Goal: Information Seeking & Learning: Learn about a topic

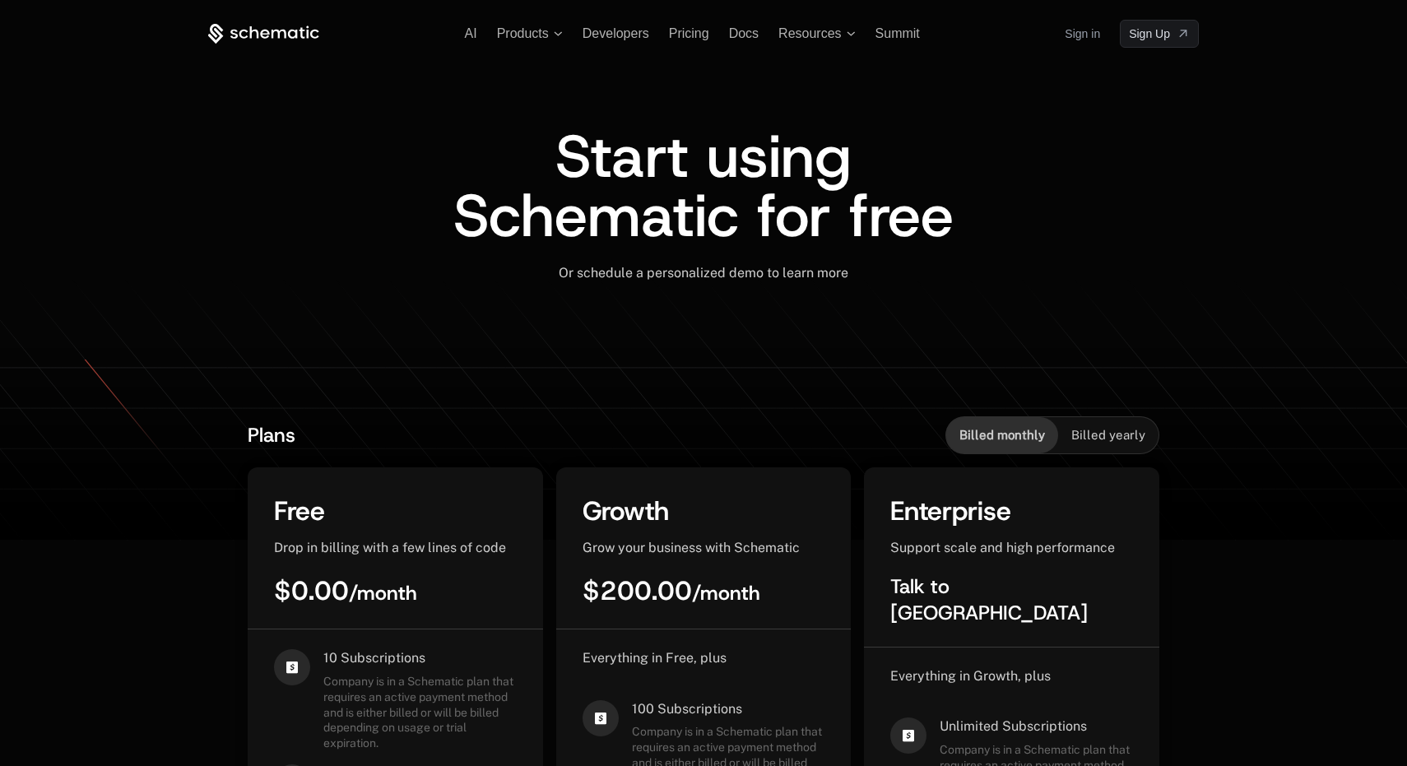
click at [1100, 430] on span "Billed yearly" at bounding box center [1108, 435] width 74 height 16
click at [984, 430] on span "Billed monthly" at bounding box center [1002, 435] width 86 height 16
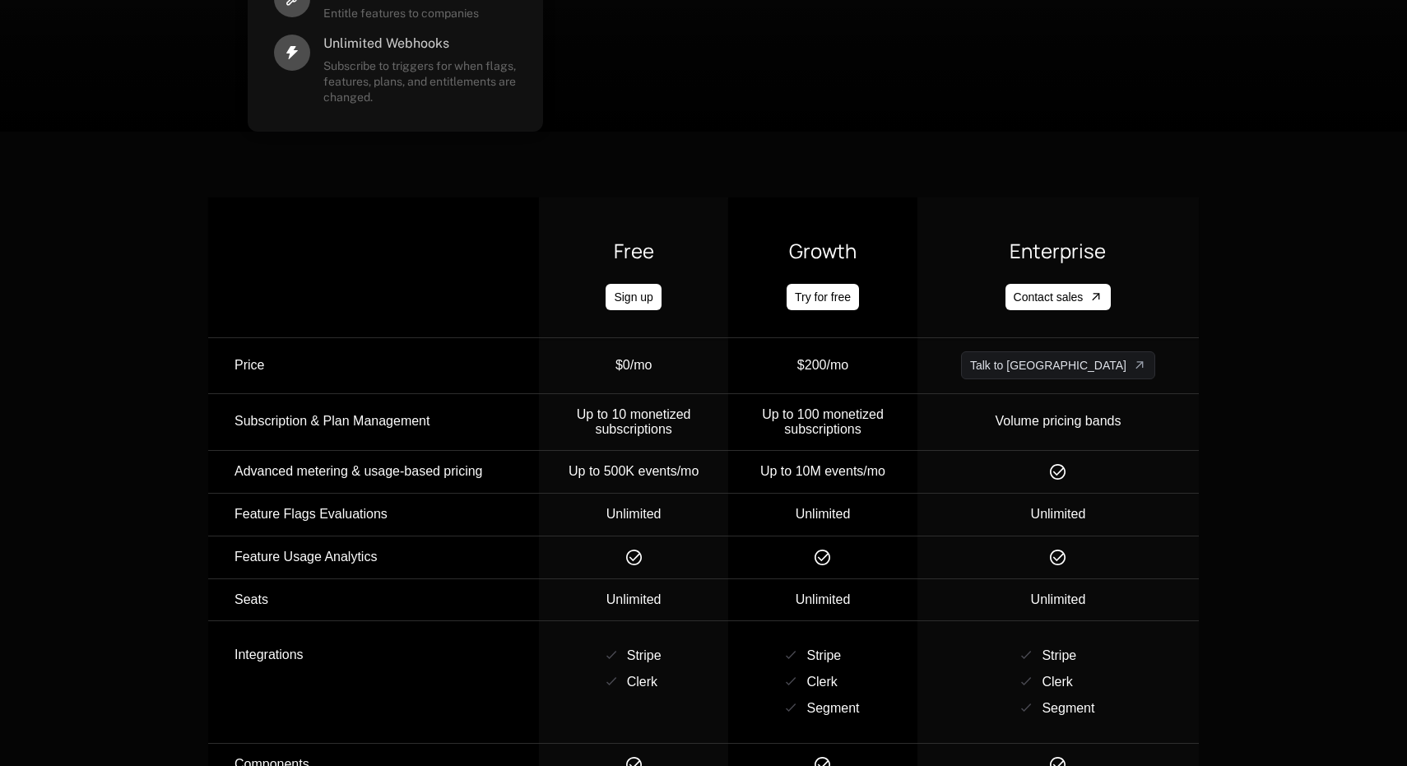
scroll to position [1616, 0]
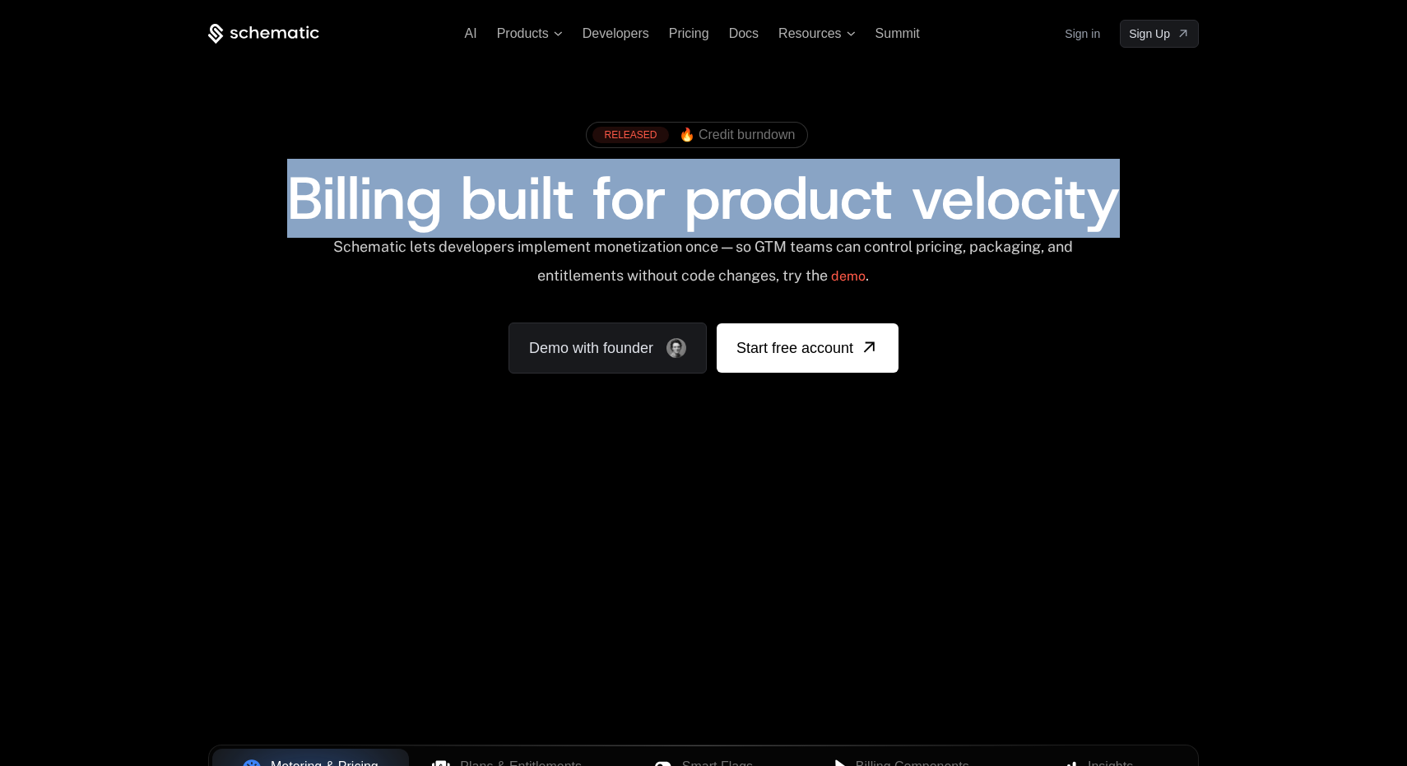
drag, startPoint x: 263, startPoint y: 206, endPoint x: 1404, endPoint y: 213, distance: 1141.2
click at [1405, 213] on div "AI Products Developers Pricing Docs Resources Summit Sign in Sign Up RELEASED 🔥…" at bounding box center [703, 246] width 1407 height 492
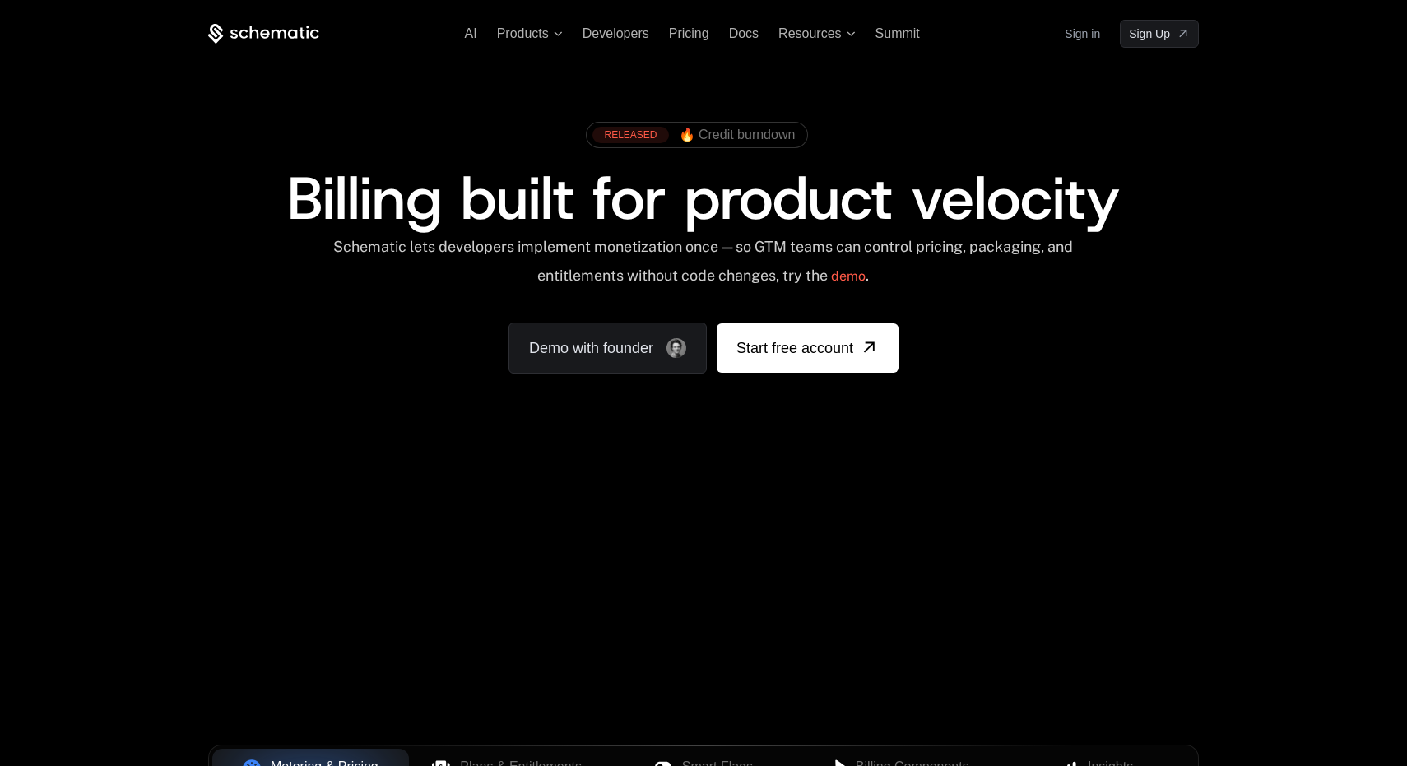
click at [891, 193] on span "Billing built for product velocity" at bounding box center [703, 198] width 833 height 79
click at [695, 38] on span "Pricing" at bounding box center [689, 33] width 40 height 14
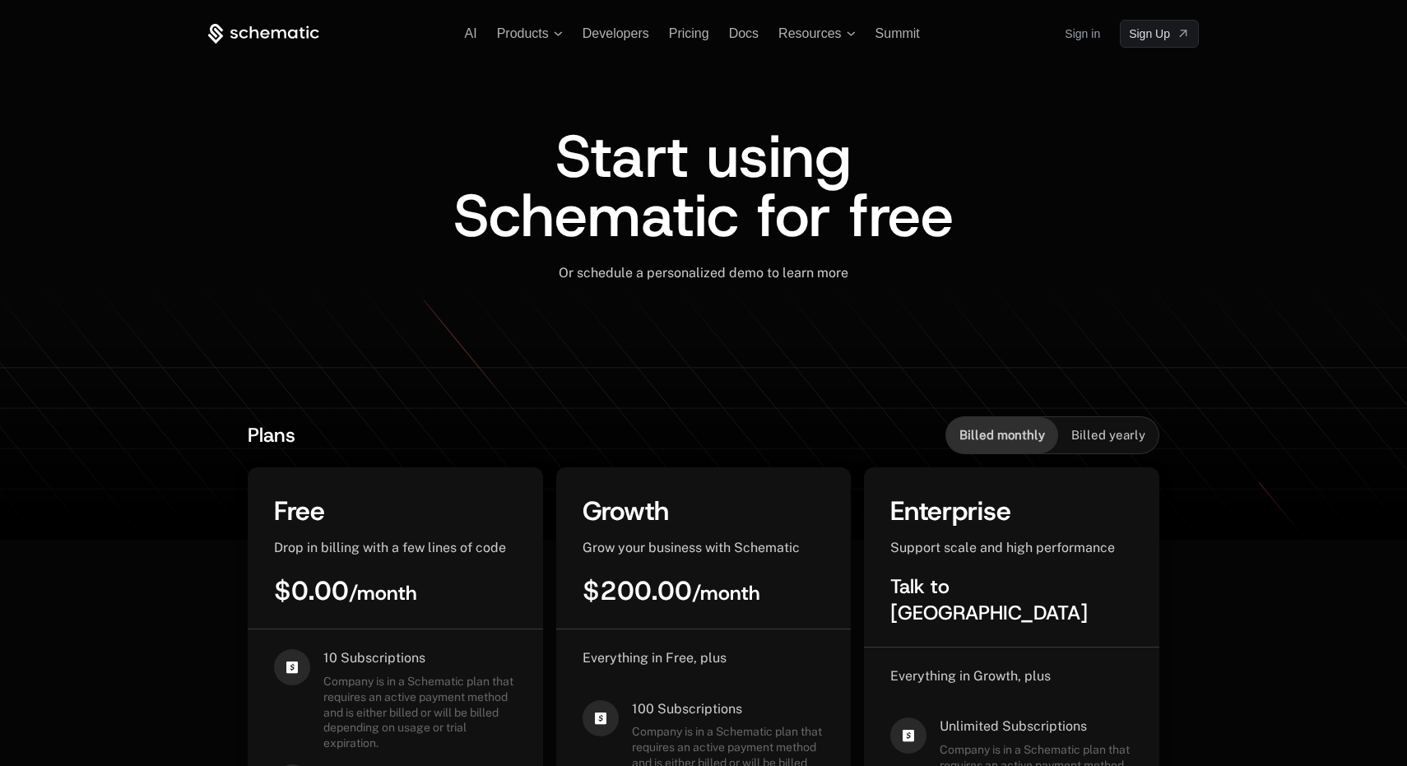
click at [290, 24] on icon at bounding box center [263, 34] width 111 height 21
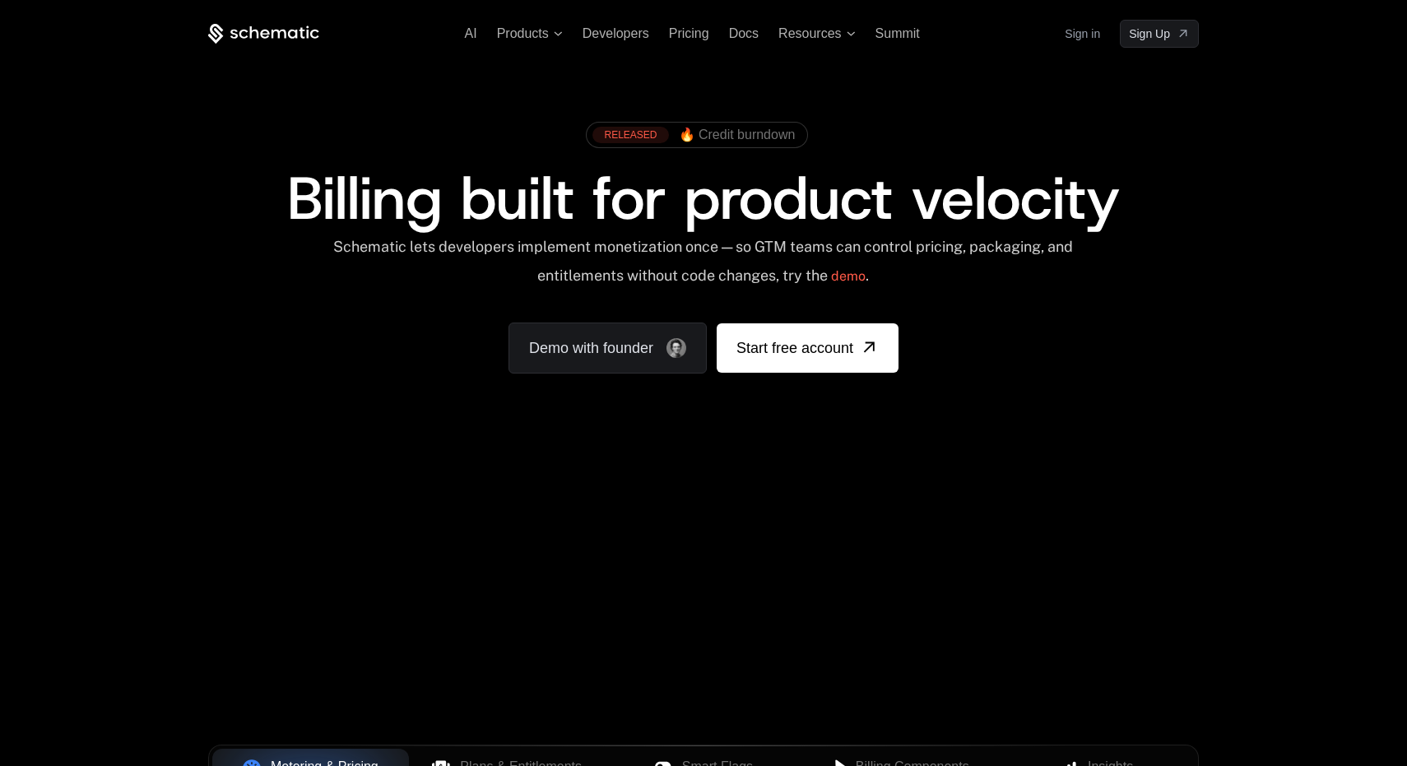
click at [459, 172] on span "Billing built for product velocity" at bounding box center [703, 198] width 833 height 79
click at [359, 184] on span "Billing built for product velocity" at bounding box center [703, 198] width 833 height 79
click at [609, 32] on span "Developers" at bounding box center [616, 33] width 67 height 14
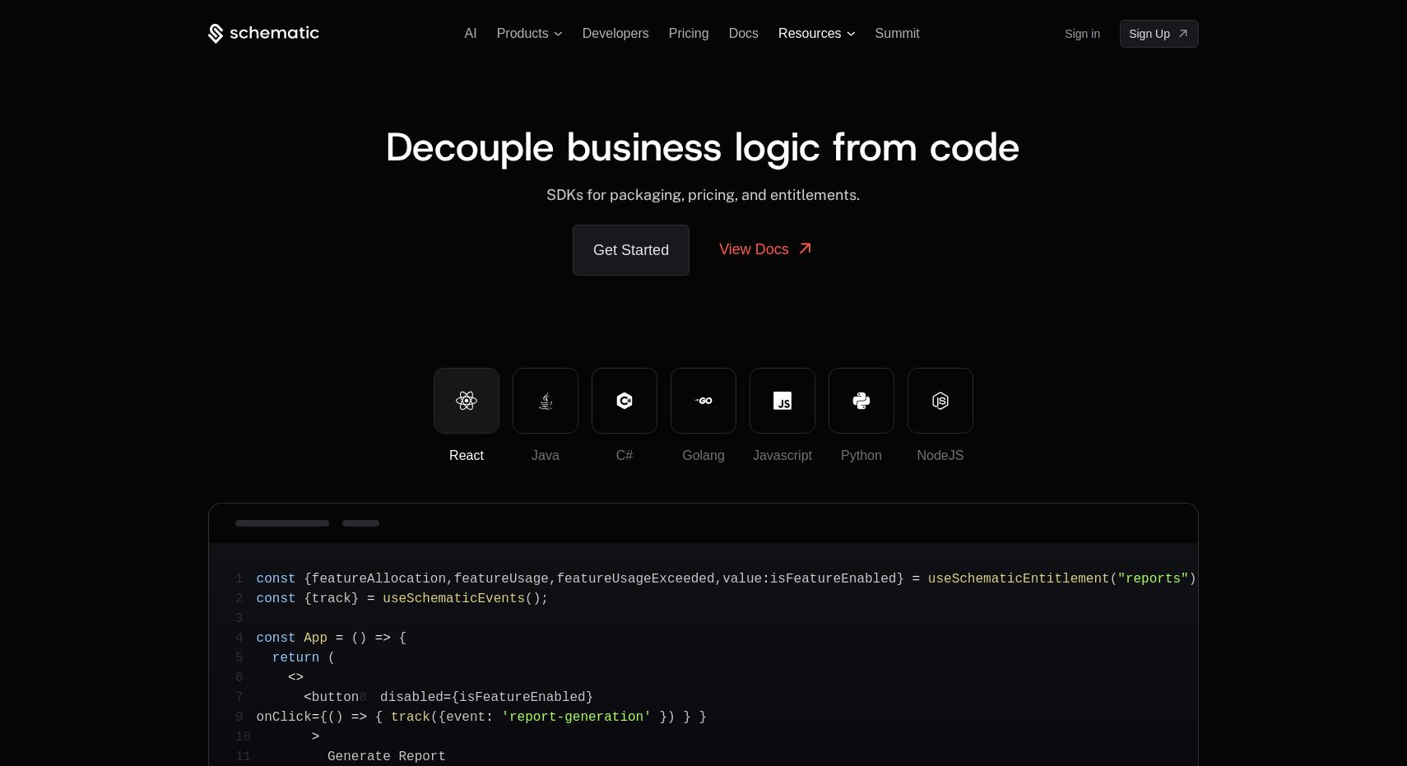
click at [841, 35] on span "Resources" at bounding box center [816, 33] width 77 height 15
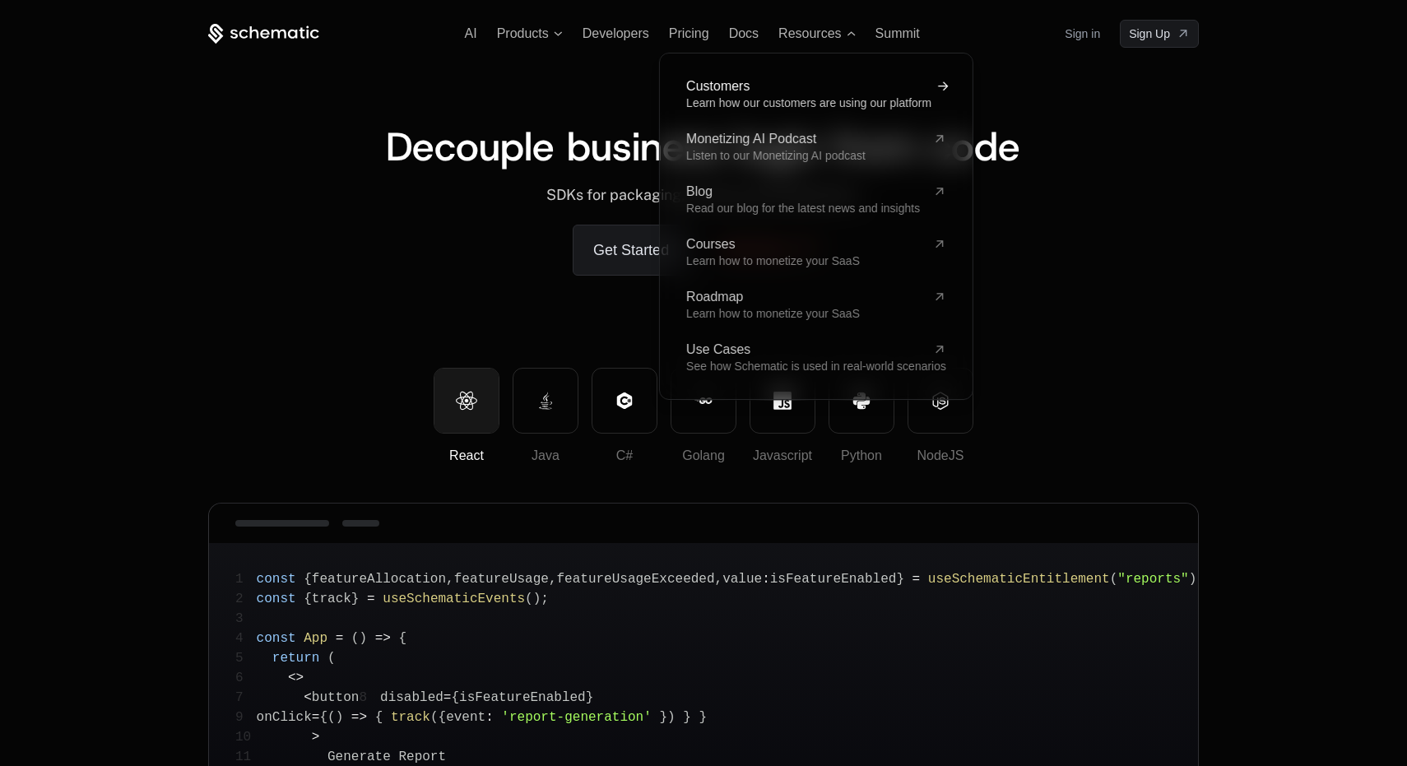
click at [774, 96] on span "Learn how our customers are using our platform" at bounding box center [808, 102] width 245 height 13
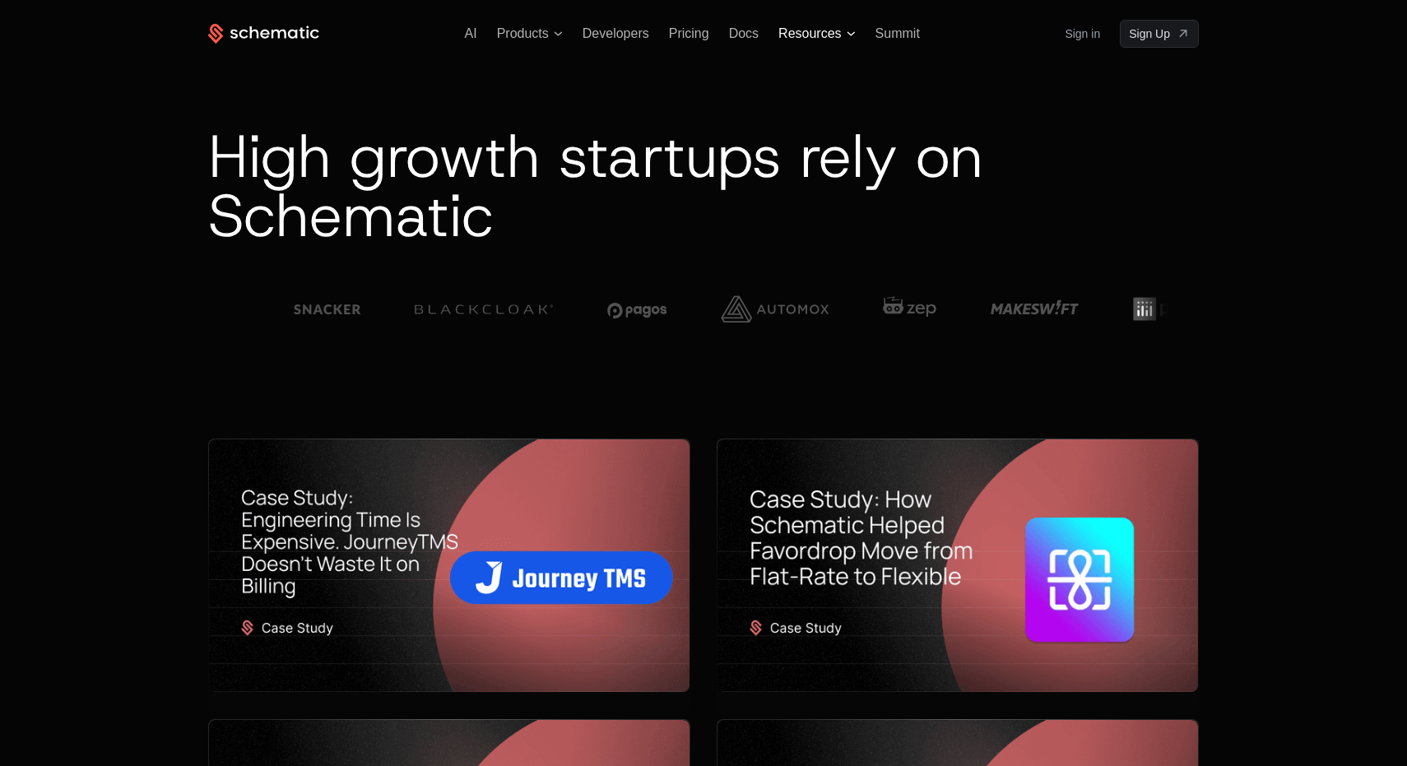
click at [827, 38] on span "Resources" at bounding box center [809, 33] width 63 height 15
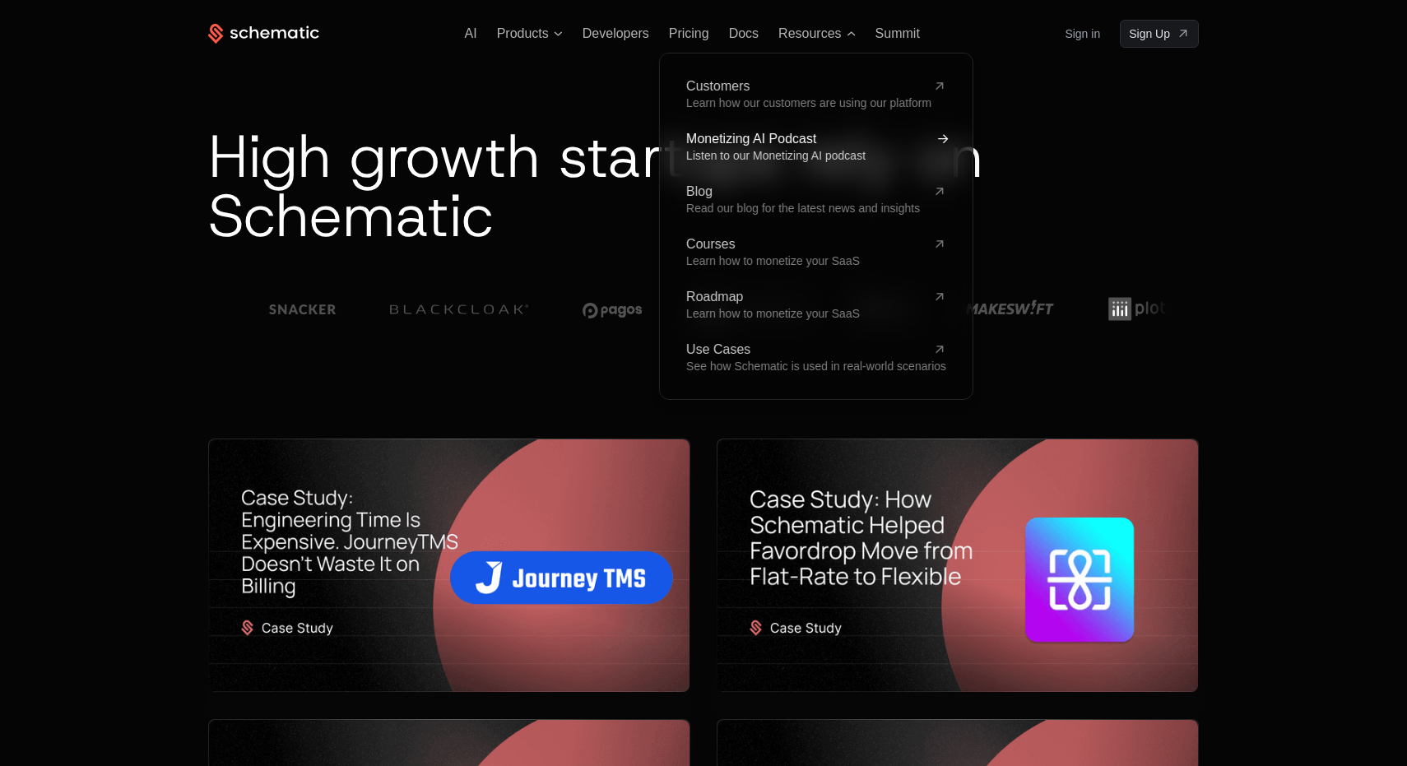
click at [823, 137] on span "Monetizing AI Podcast" at bounding box center [806, 138] width 240 height 13
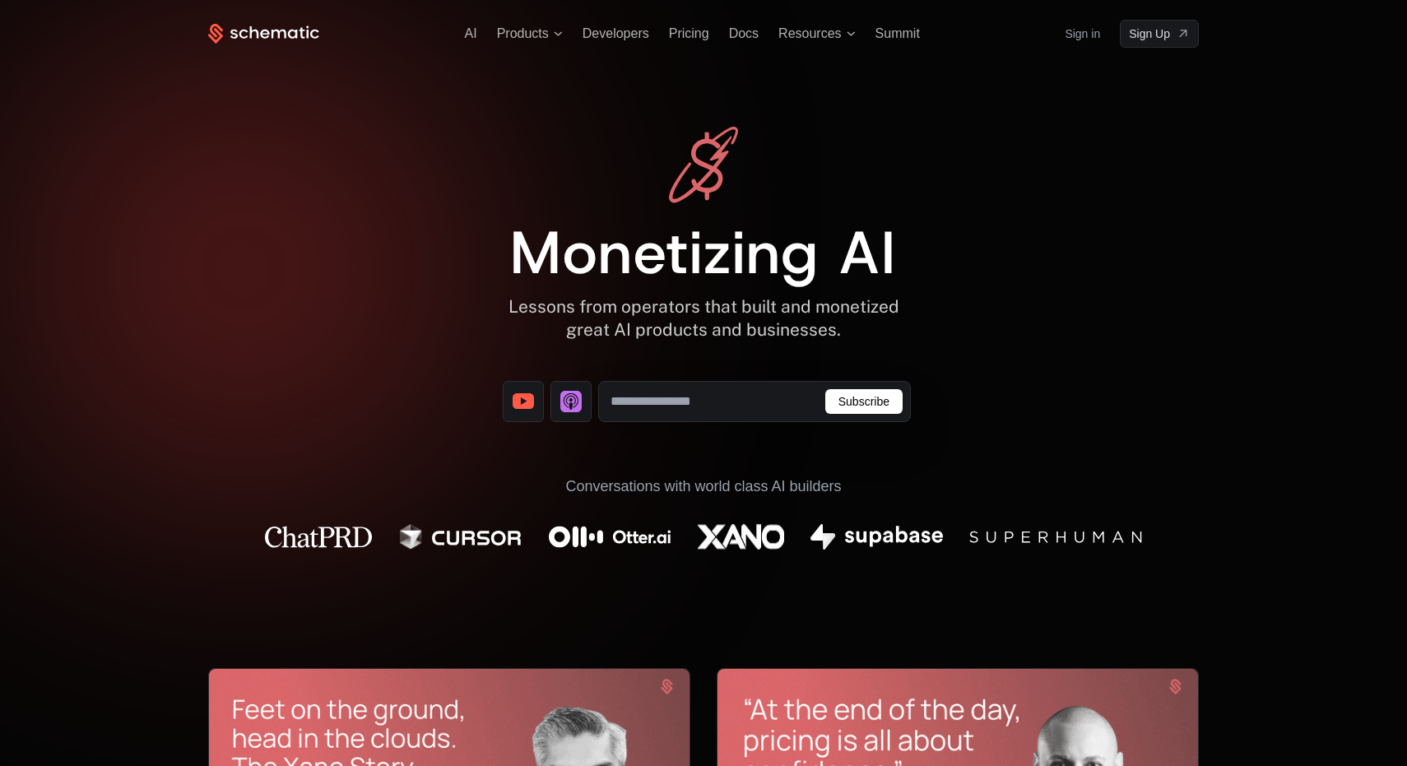
click at [278, 19] on div at bounding box center [703, 383] width 1407 height 766
click at [281, 30] on icon at bounding box center [279, 33] width 15 height 9
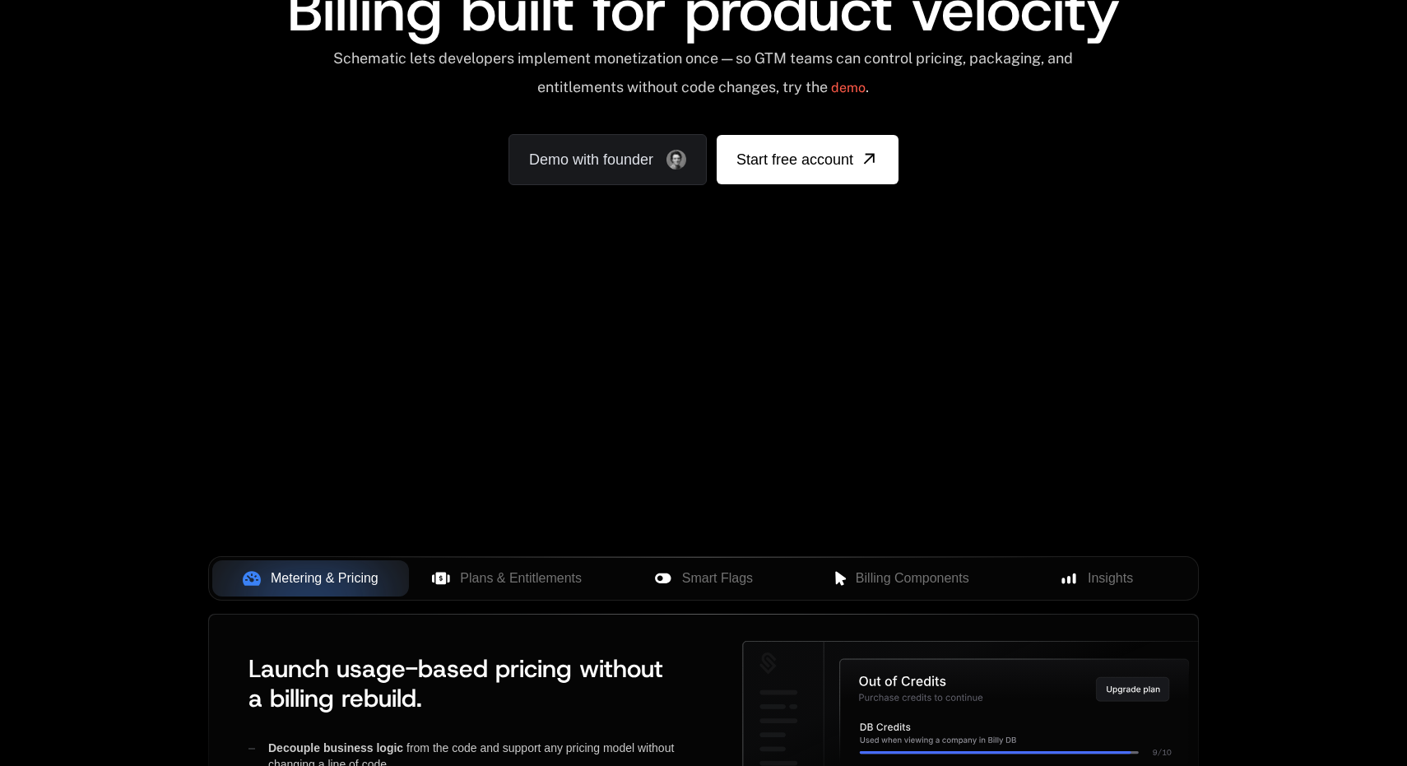
scroll to position [190, 0]
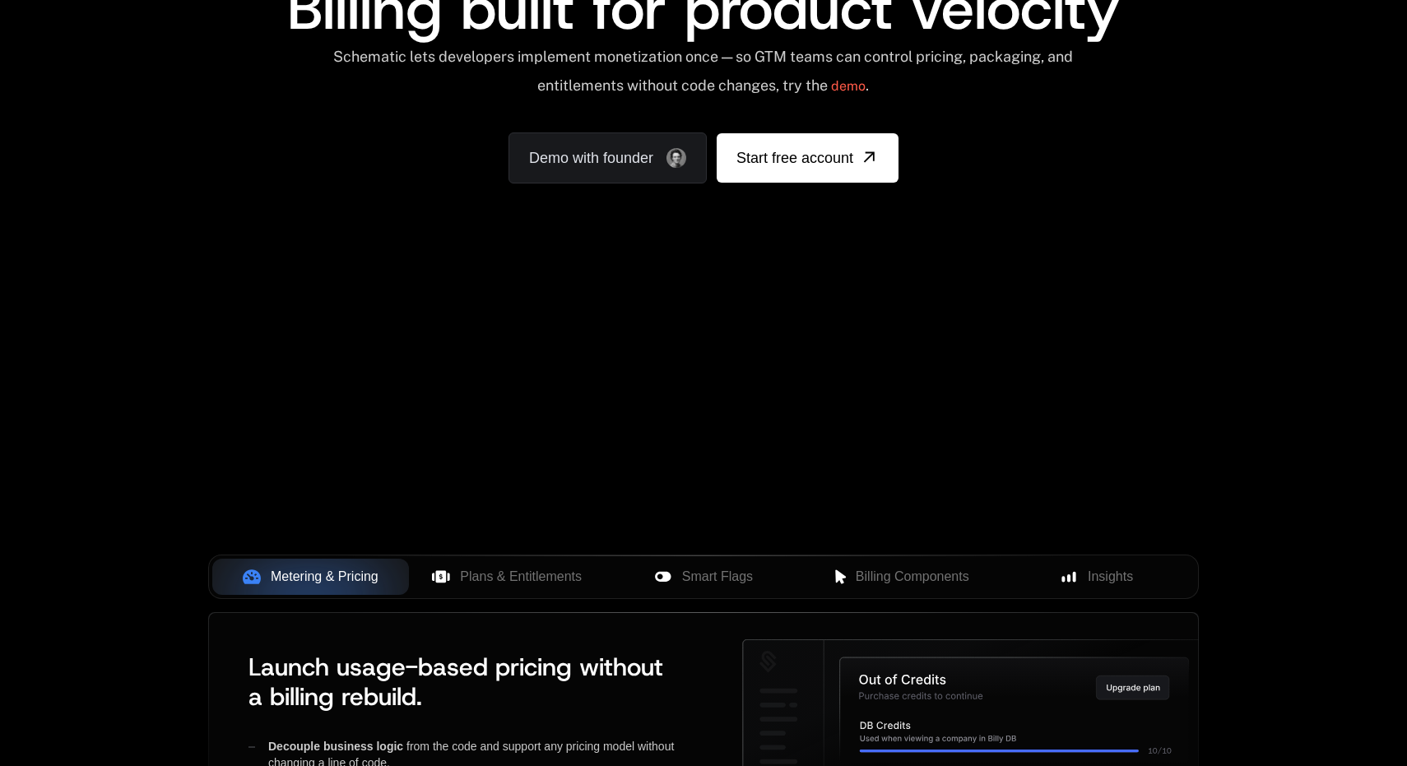
click at [657, 350] on div "Your browser does not support the video tag." at bounding box center [704, 295] width 1070 height 693
click at [643, 264] on div "AI Products Developers Pricing Docs Resources Summit Sign in Sign Up RELEASED 🔥…" at bounding box center [703, 56] width 1407 height 492
click at [884, 589] on button "Billing Components" at bounding box center [899, 577] width 197 height 36
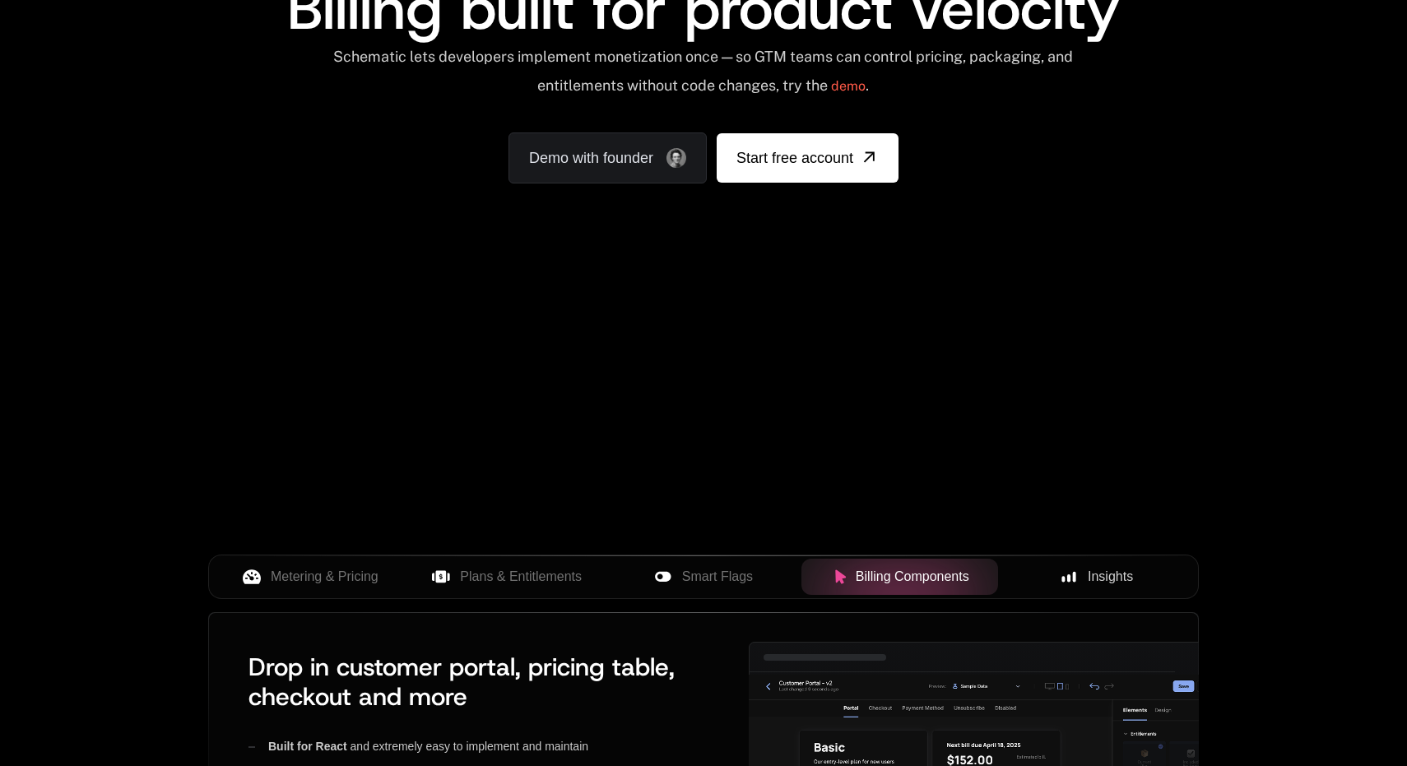
click at [1067, 575] on rect at bounding box center [1068, 577] width 3 height 7
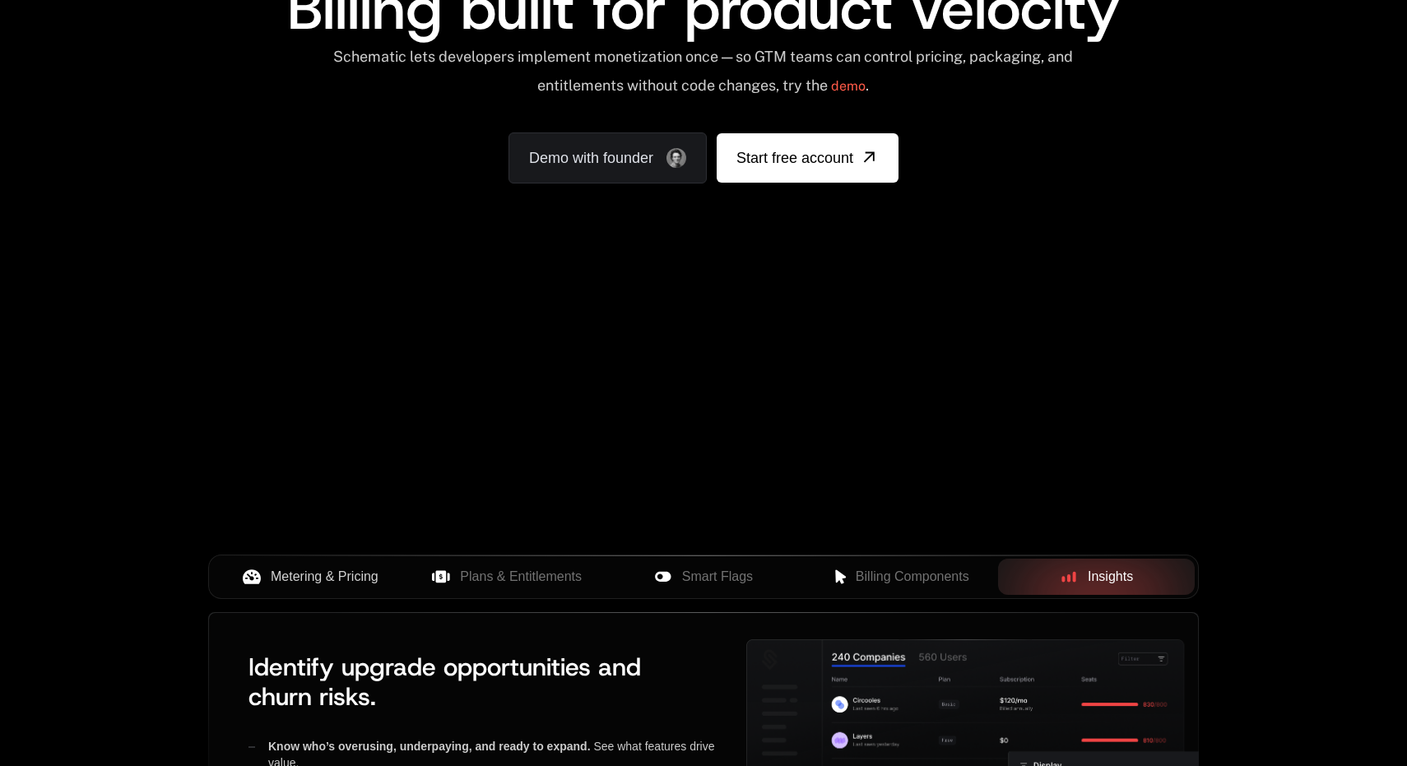
click at [306, 585] on span "Metering & Pricing" at bounding box center [325, 577] width 108 height 20
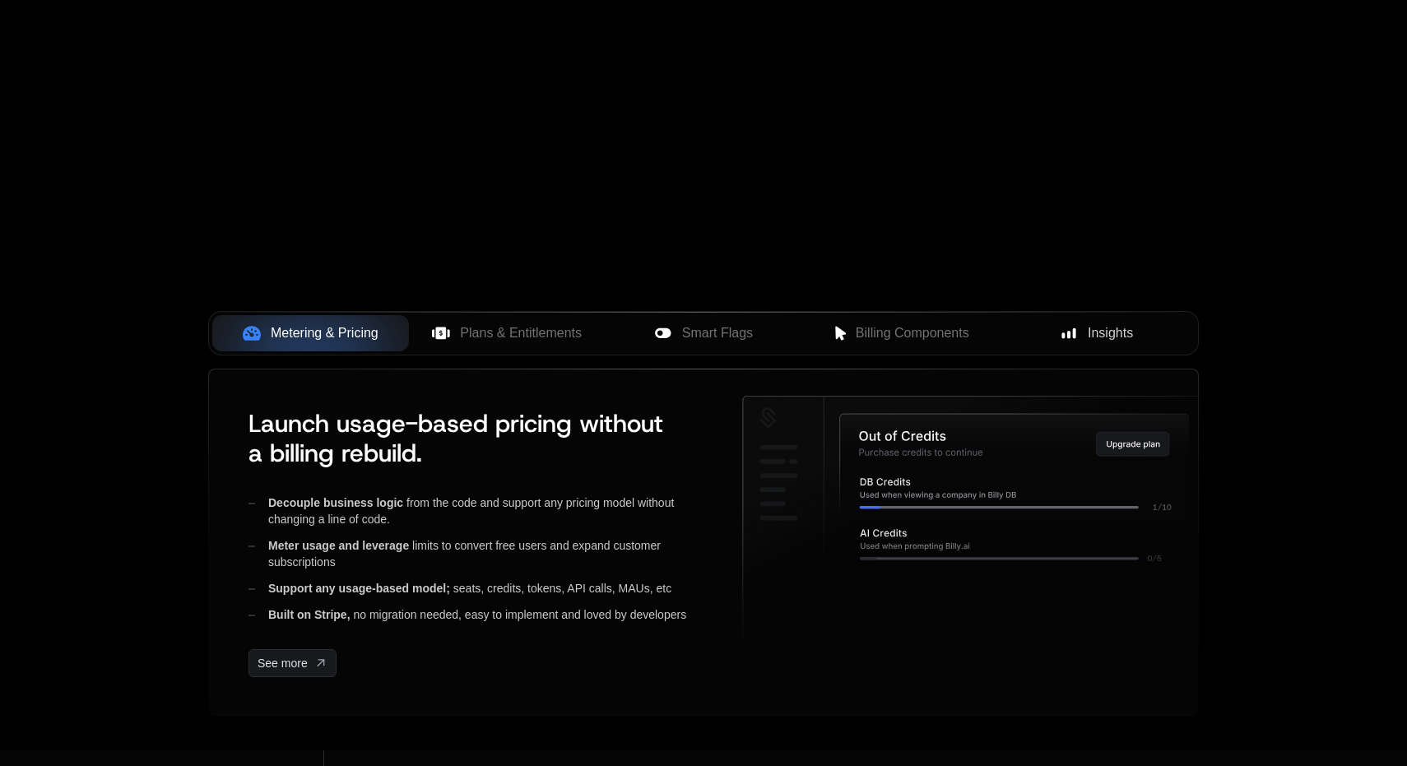
scroll to position [490, 0]
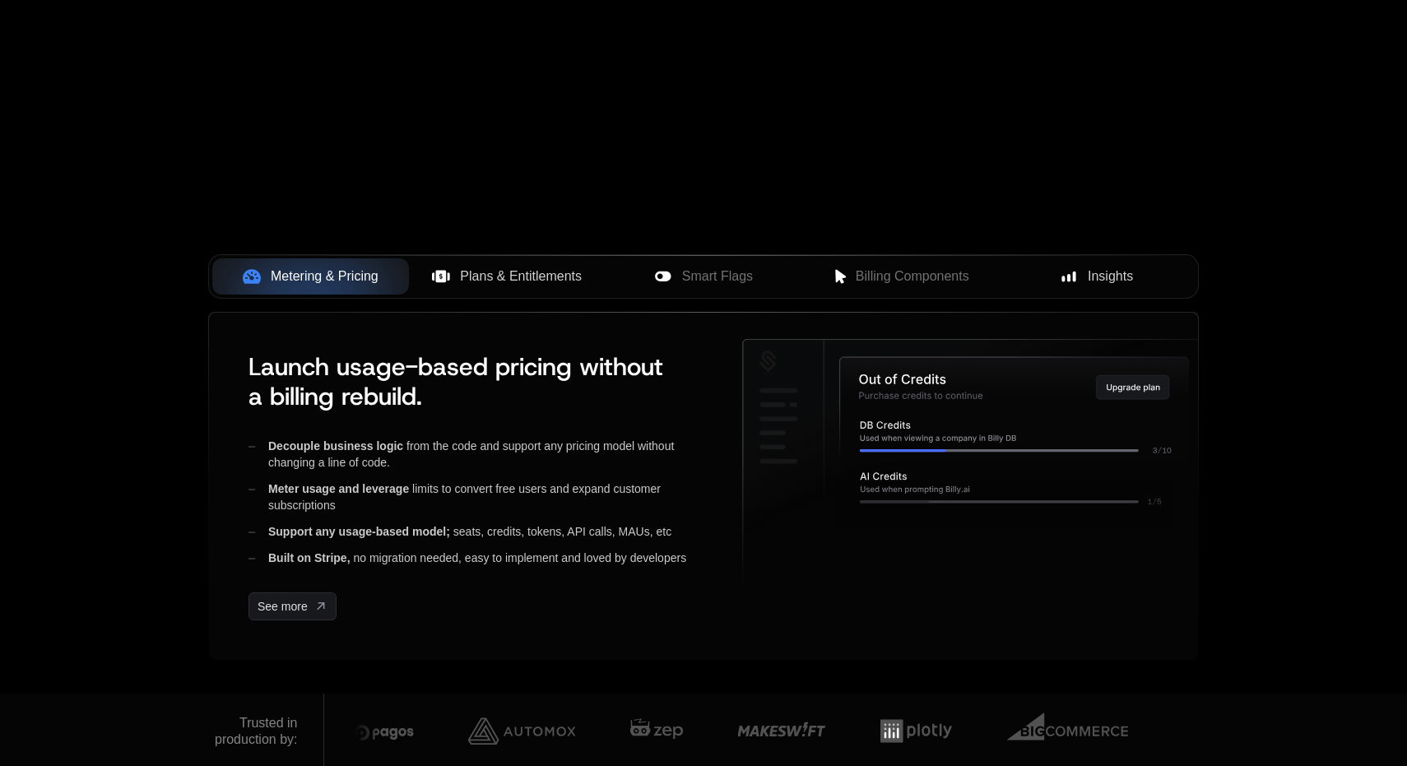
click at [462, 272] on span "Plans & Entitlements" at bounding box center [521, 277] width 122 height 20
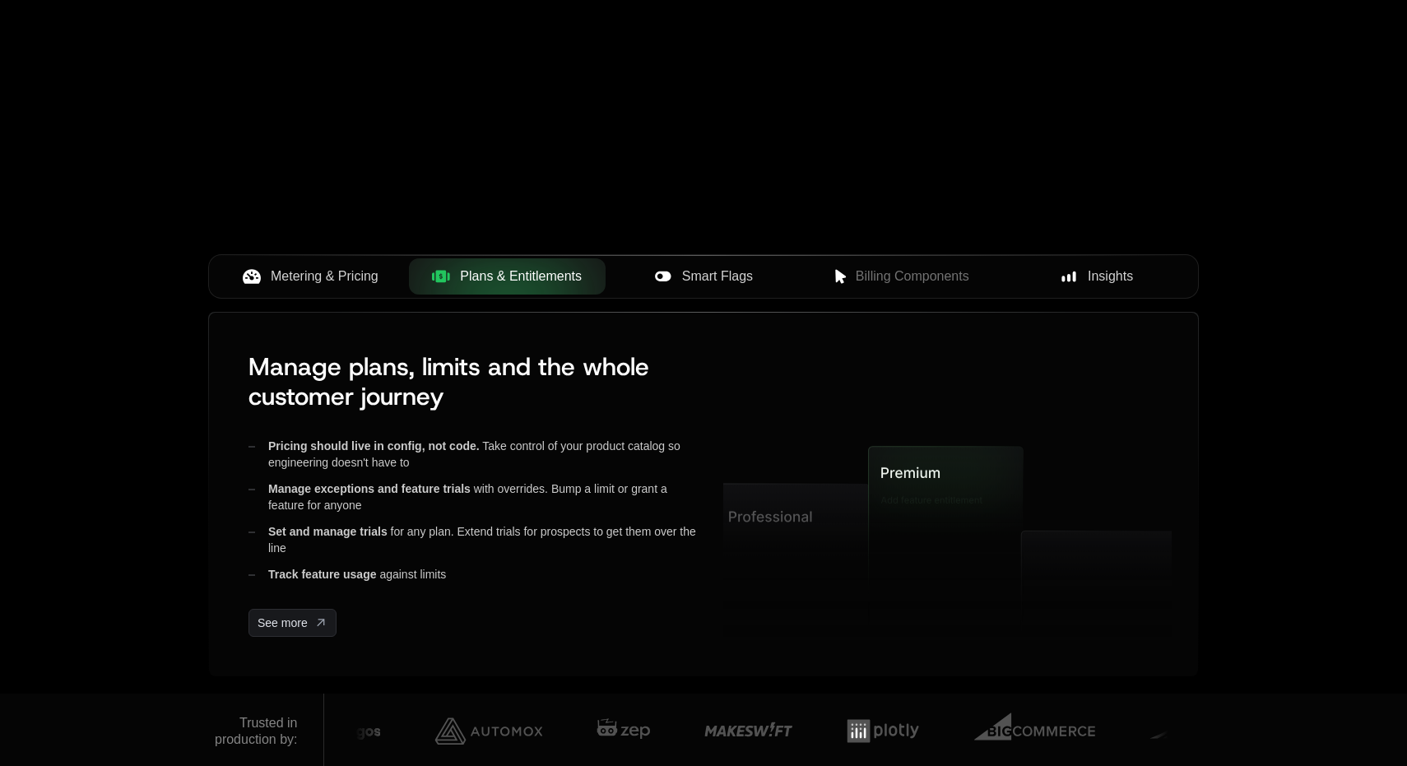
click at [712, 290] on button "Smart Flags" at bounding box center [704, 276] width 197 height 36
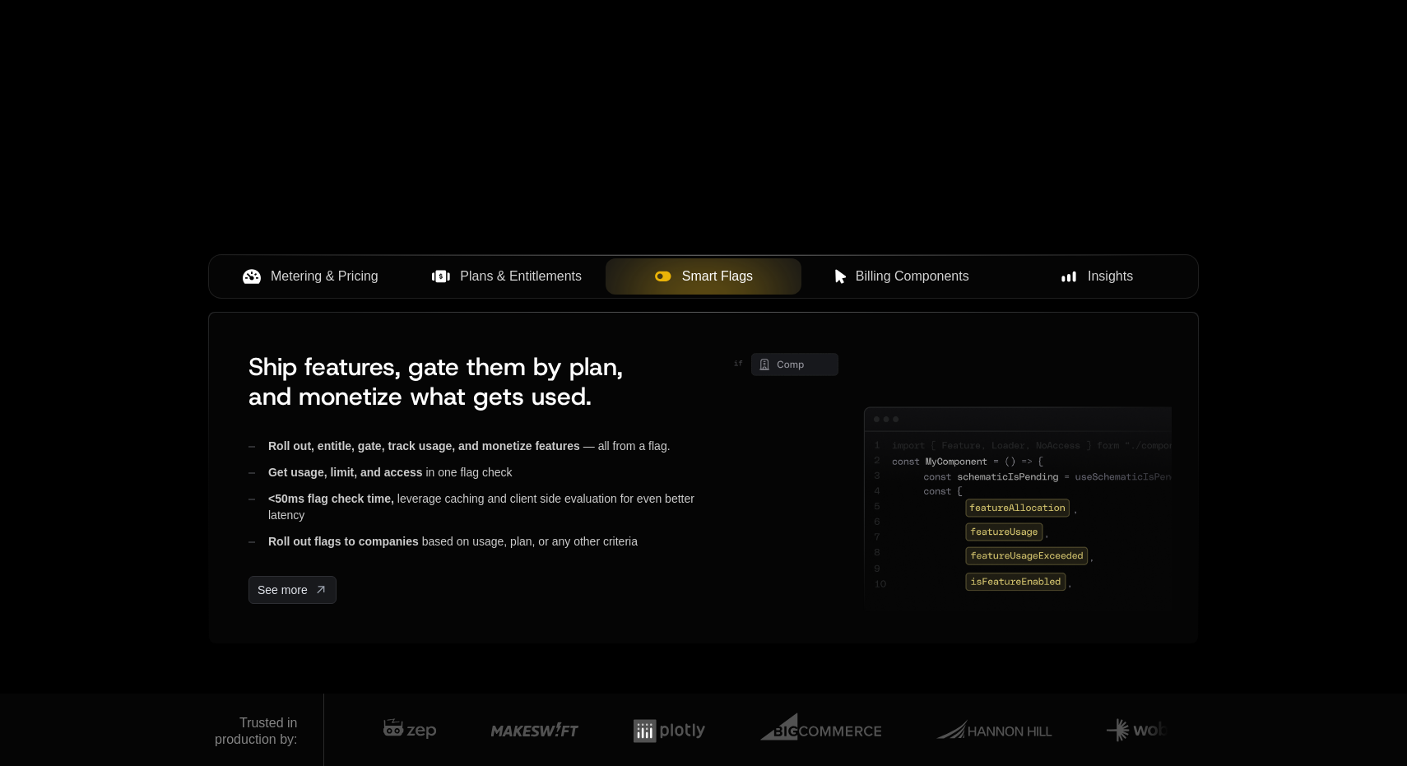
click at [909, 281] on span "Billing Components" at bounding box center [913, 277] width 114 height 20
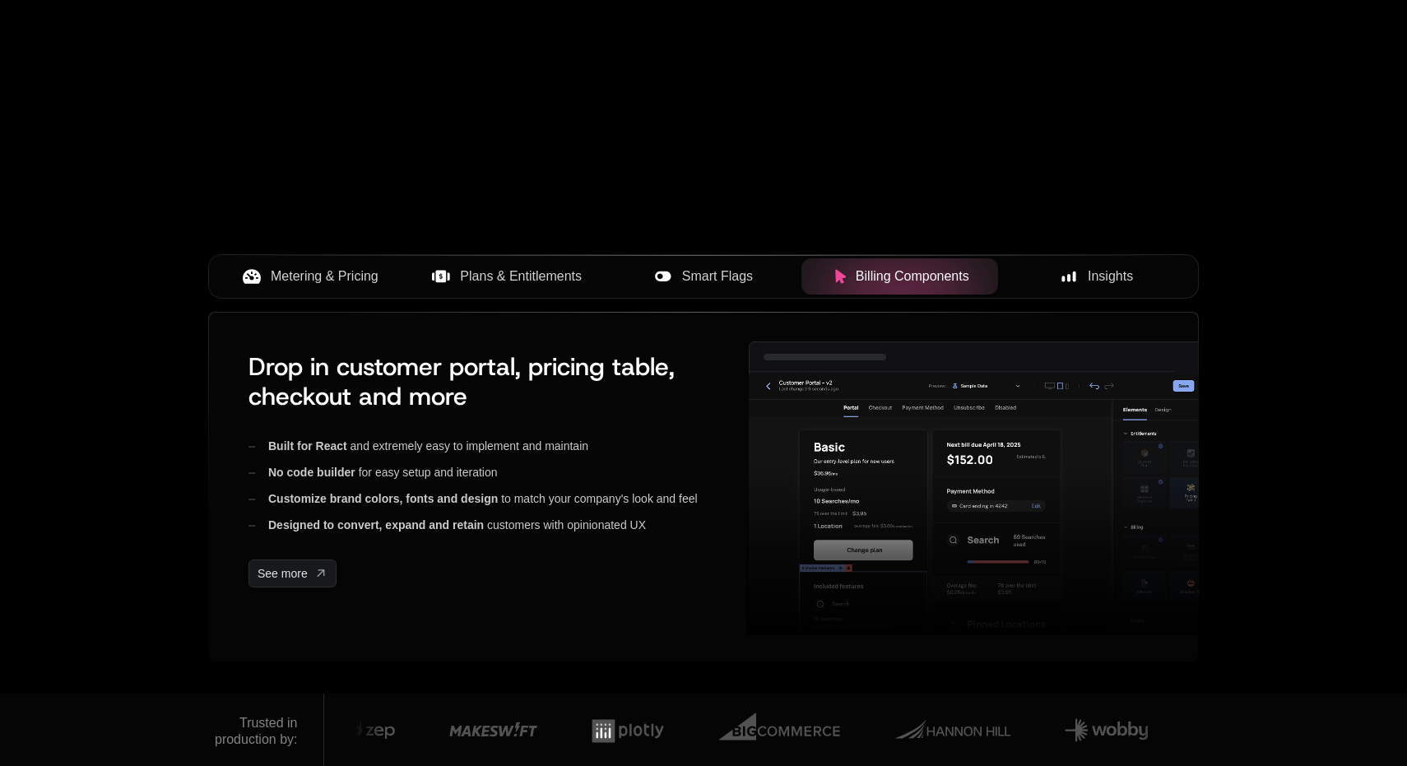
click at [782, 278] on div "Smart Flags" at bounding box center [704, 277] width 170 height 20
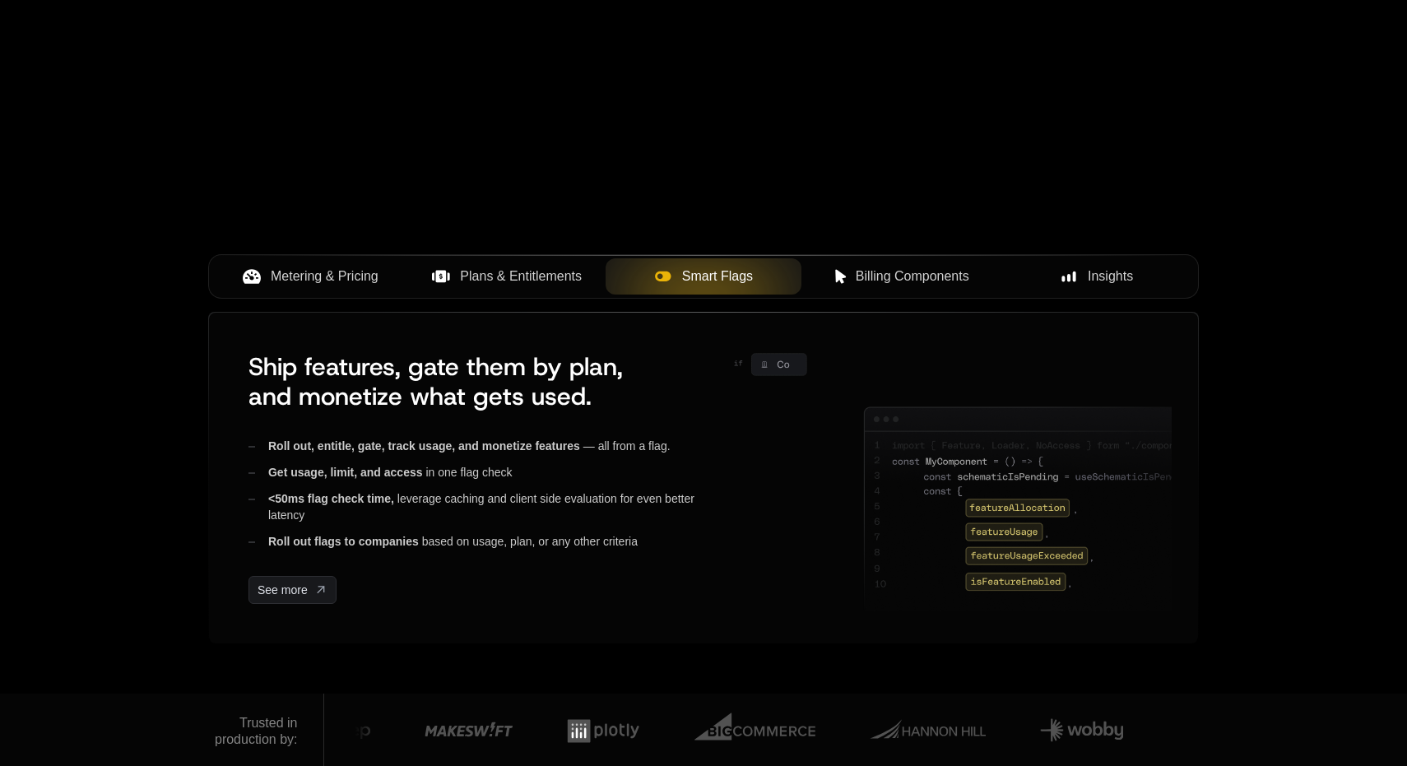
click at [890, 283] on span "Billing Components" at bounding box center [913, 277] width 114 height 20
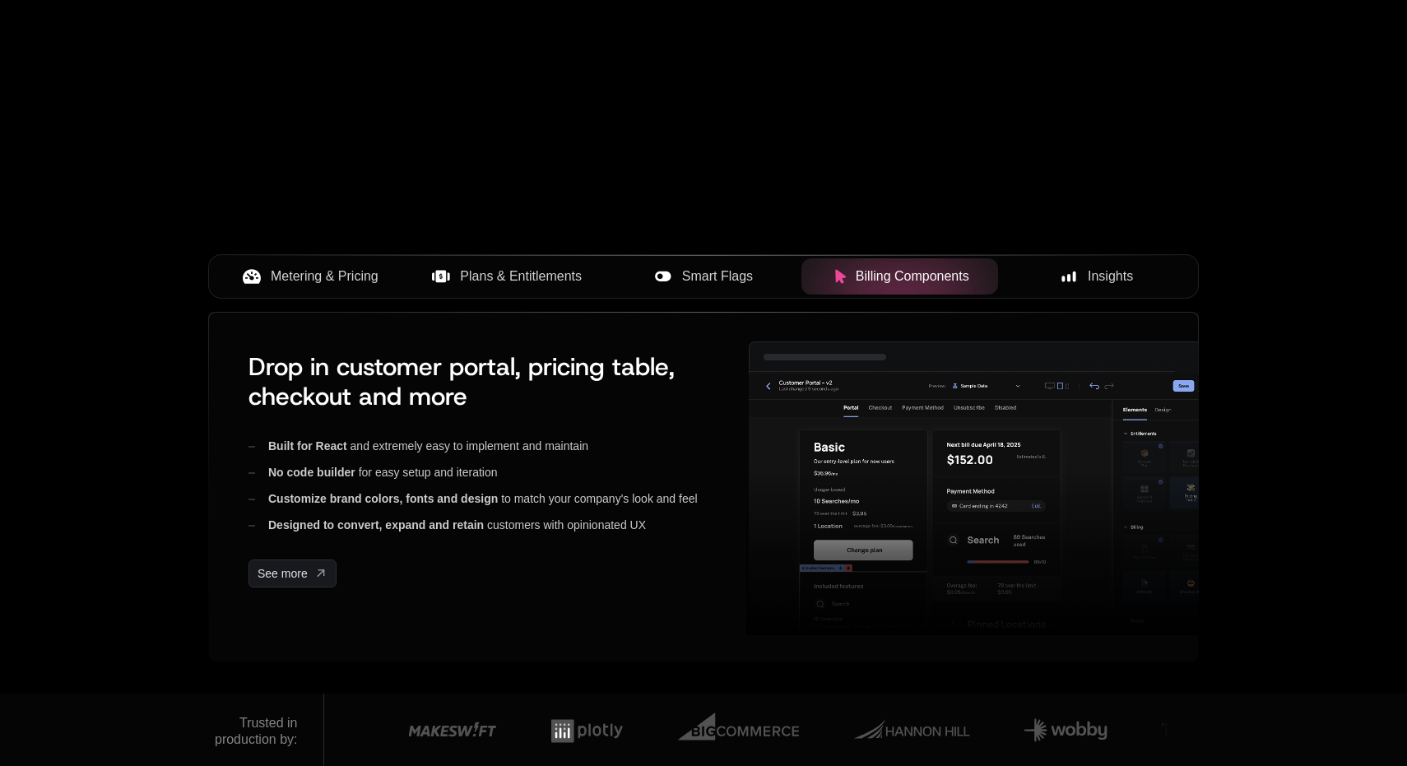
click at [1139, 283] on div "Insights" at bounding box center [1096, 277] width 170 height 20
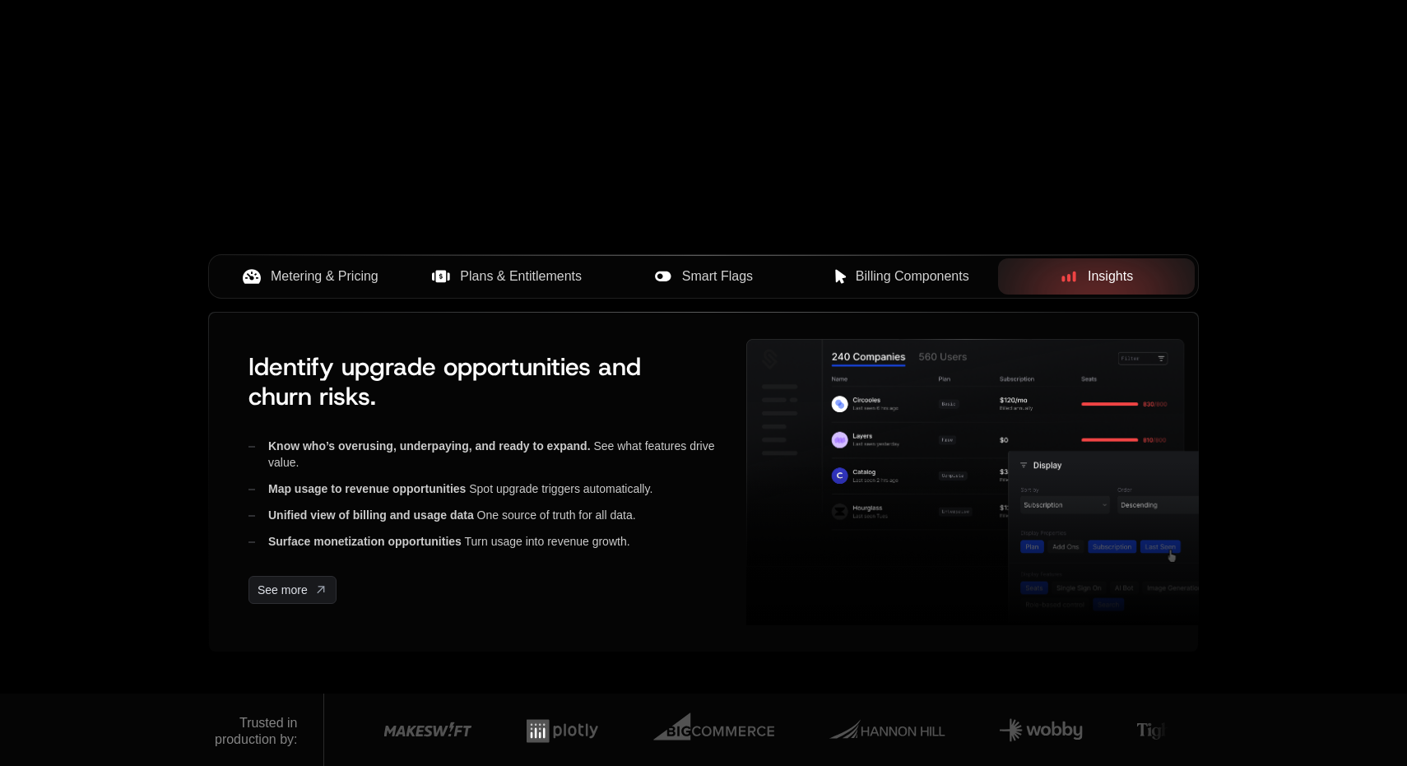
click at [969, 284] on div "Billing Components" at bounding box center [900, 277] width 170 height 20
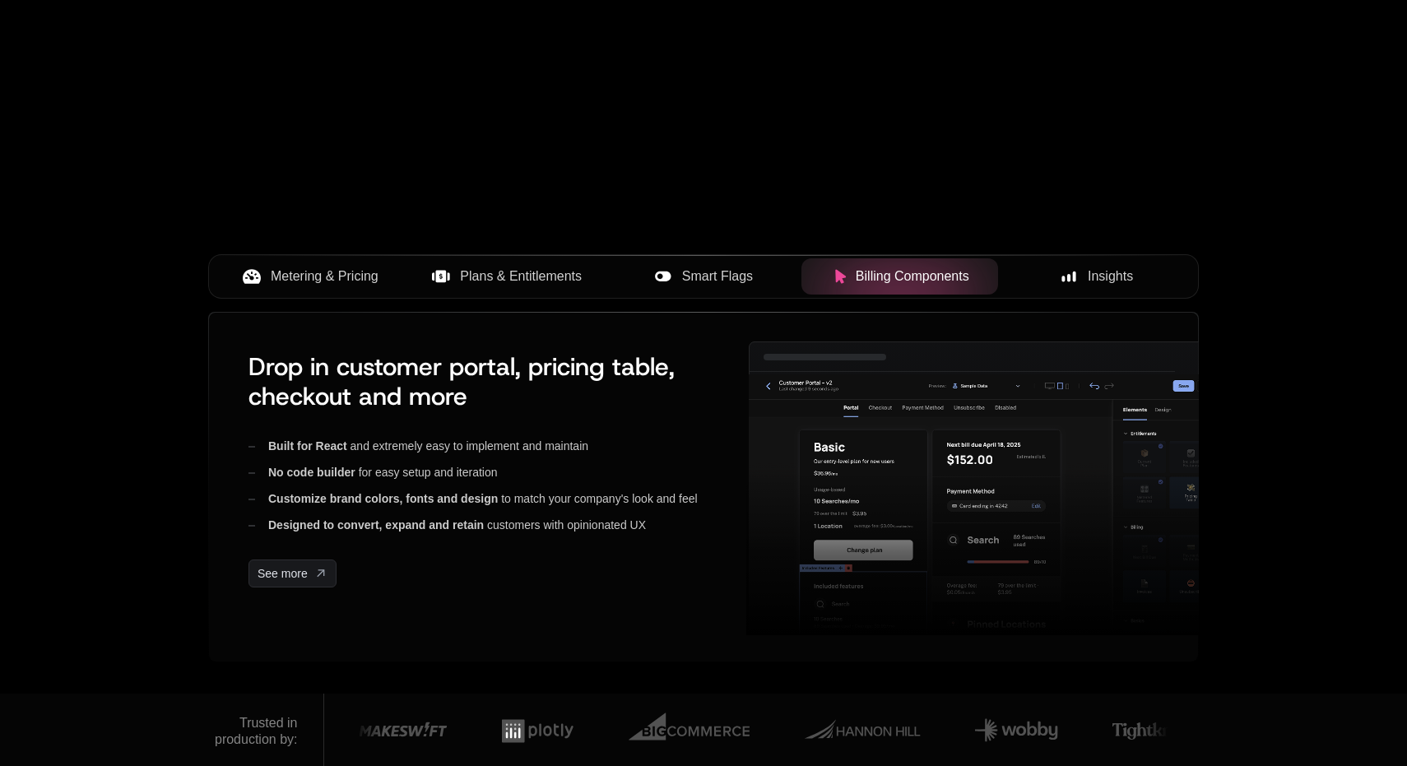
click at [749, 273] on span "Smart Flags" at bounding box center [717, 277] width 71 height 20
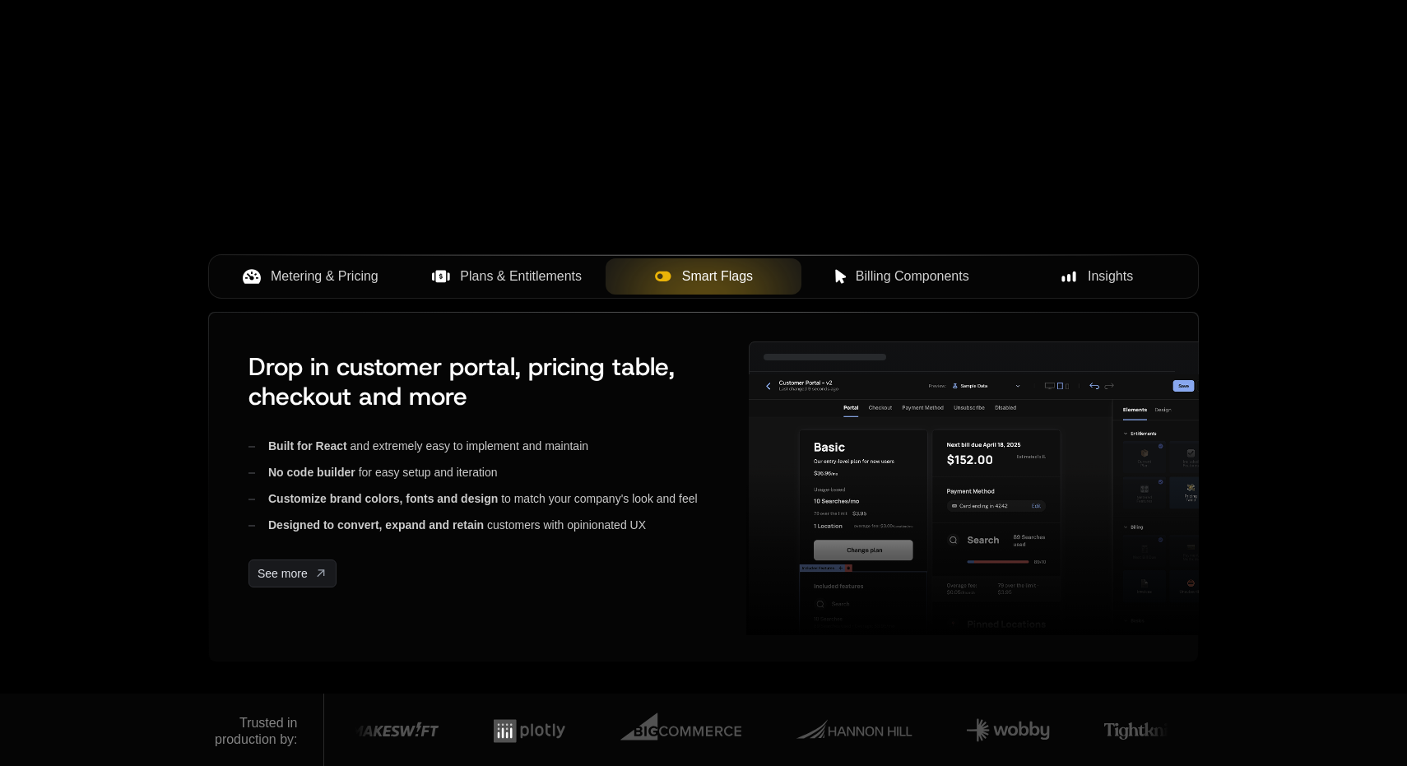
click at [880, 274] on span "Billing Components" at bounding box center [913, 277] width 114 height 20
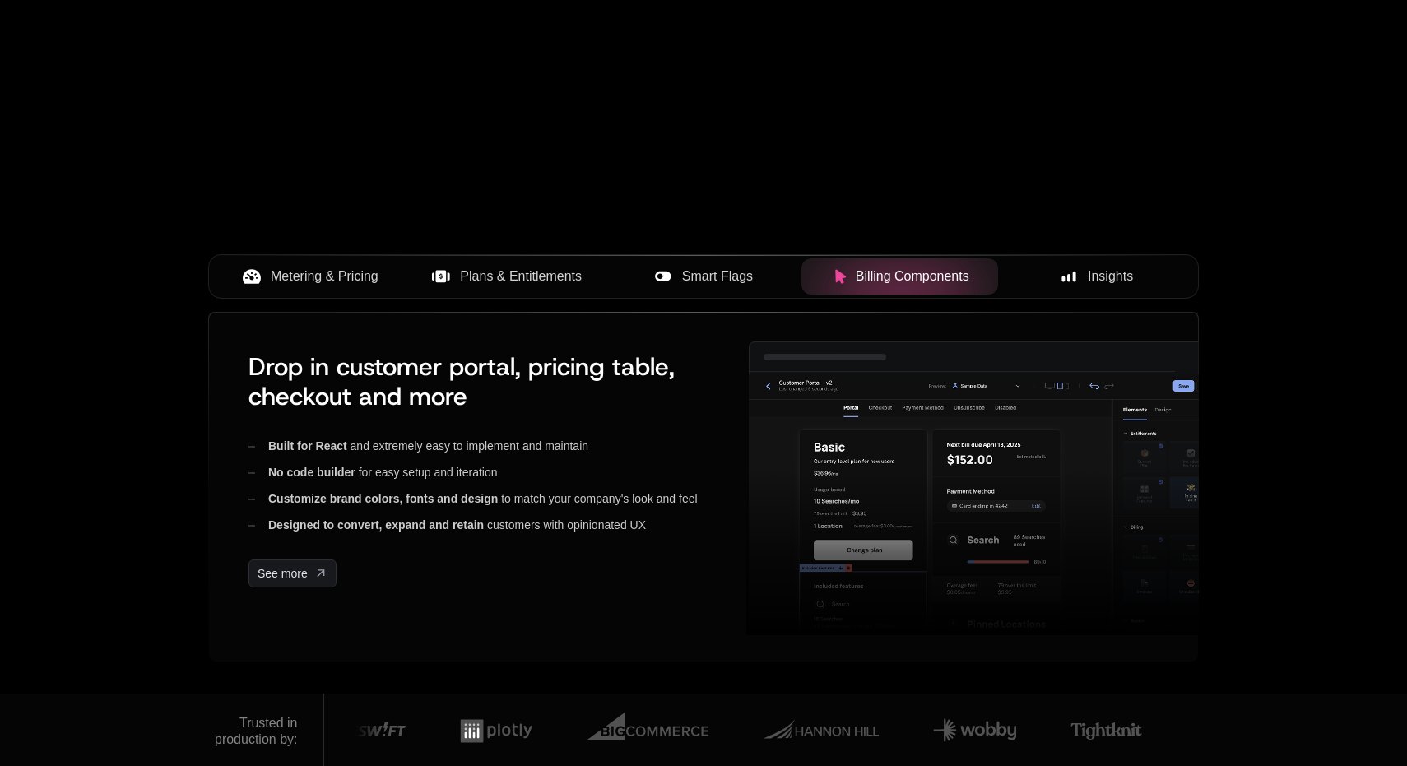
click at [937, 258] on div at bounding box center [899, 276] width 197 height 36
click at [1021, 270] on div "Insights" at bounding box center [1096, 277] width 170 height 20
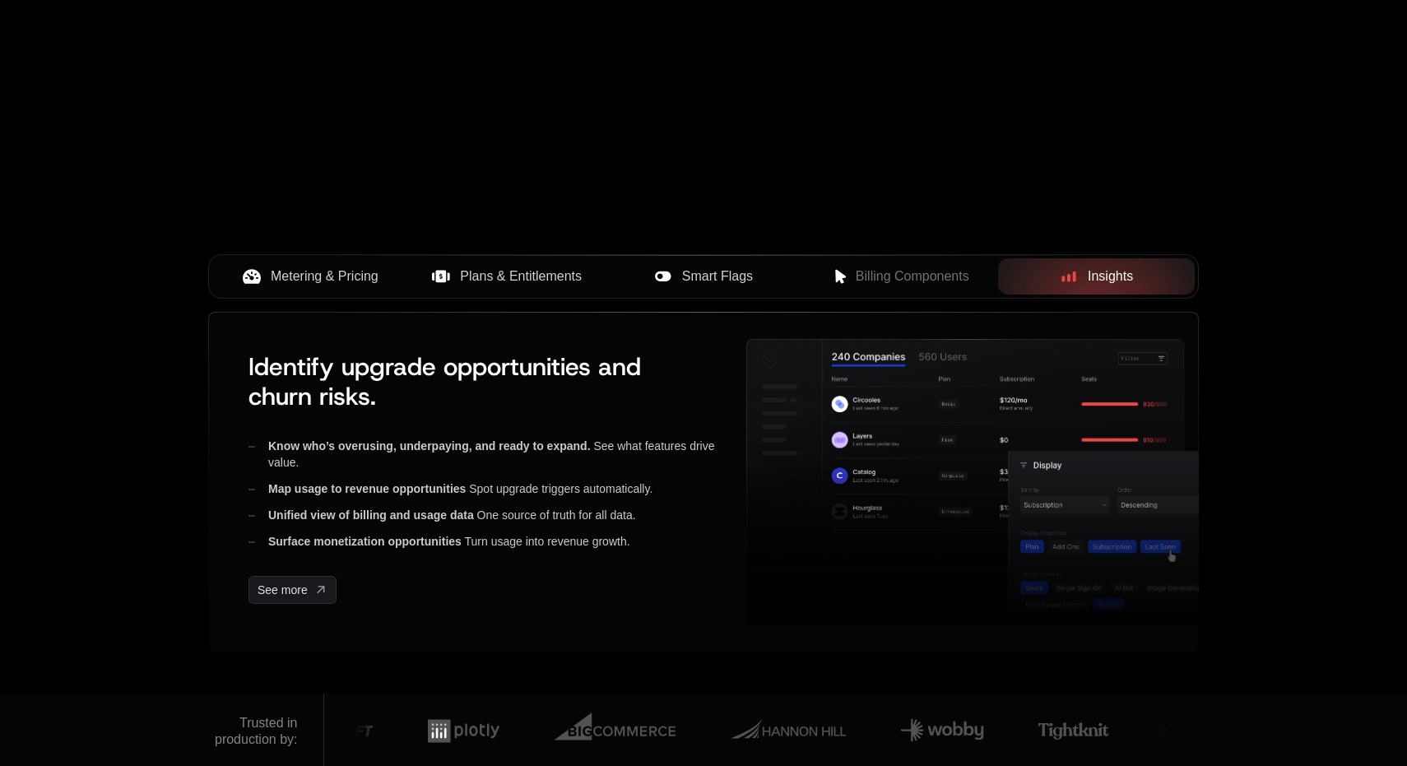
click at [800, 272] on button "Smart Flags" at bounding box center [704, 276] width 197 height 36
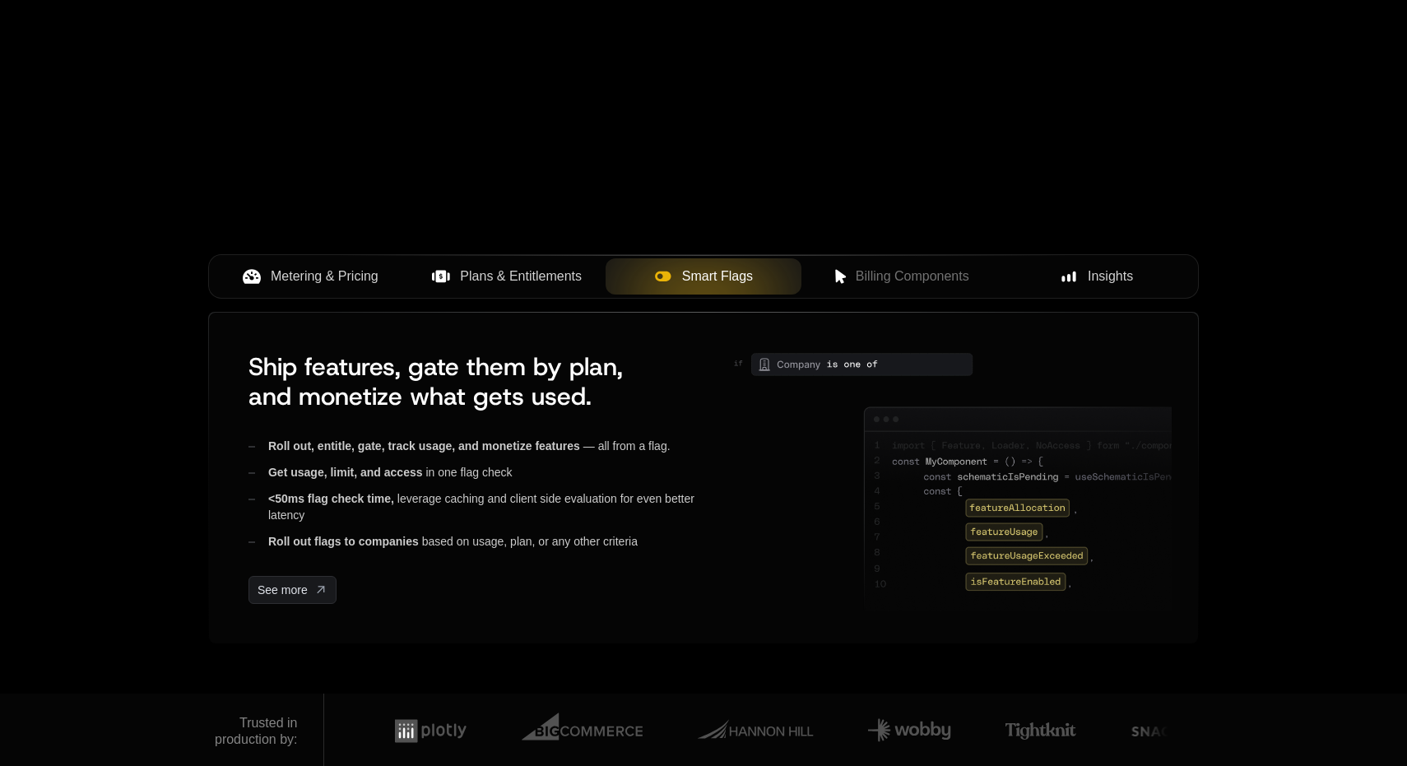
click at [855, 277] on div "Billing Components" at bounding box center [900, 277] width 170 height 20
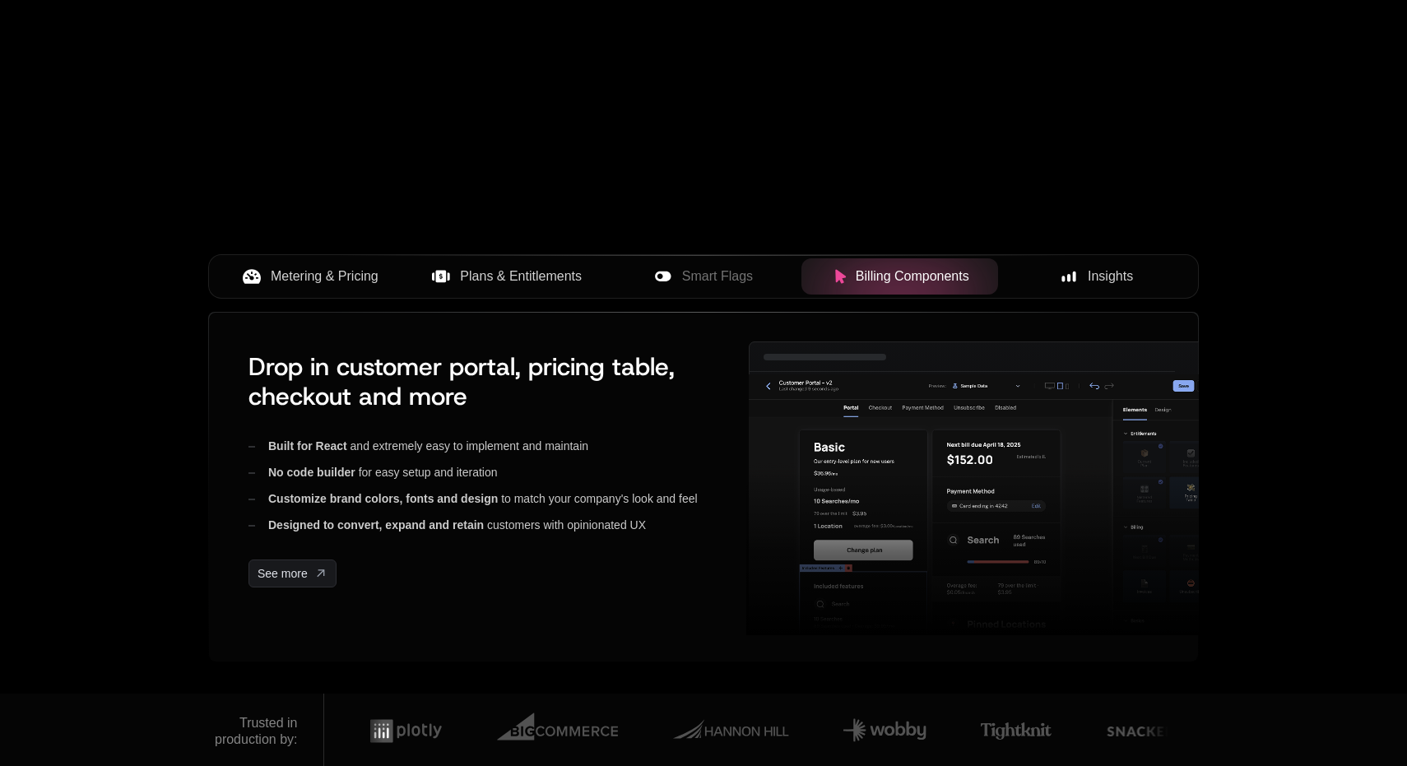
click at [726, 283] on span "Smart Flags" at bounding box center [717, 277] width 71 height 20
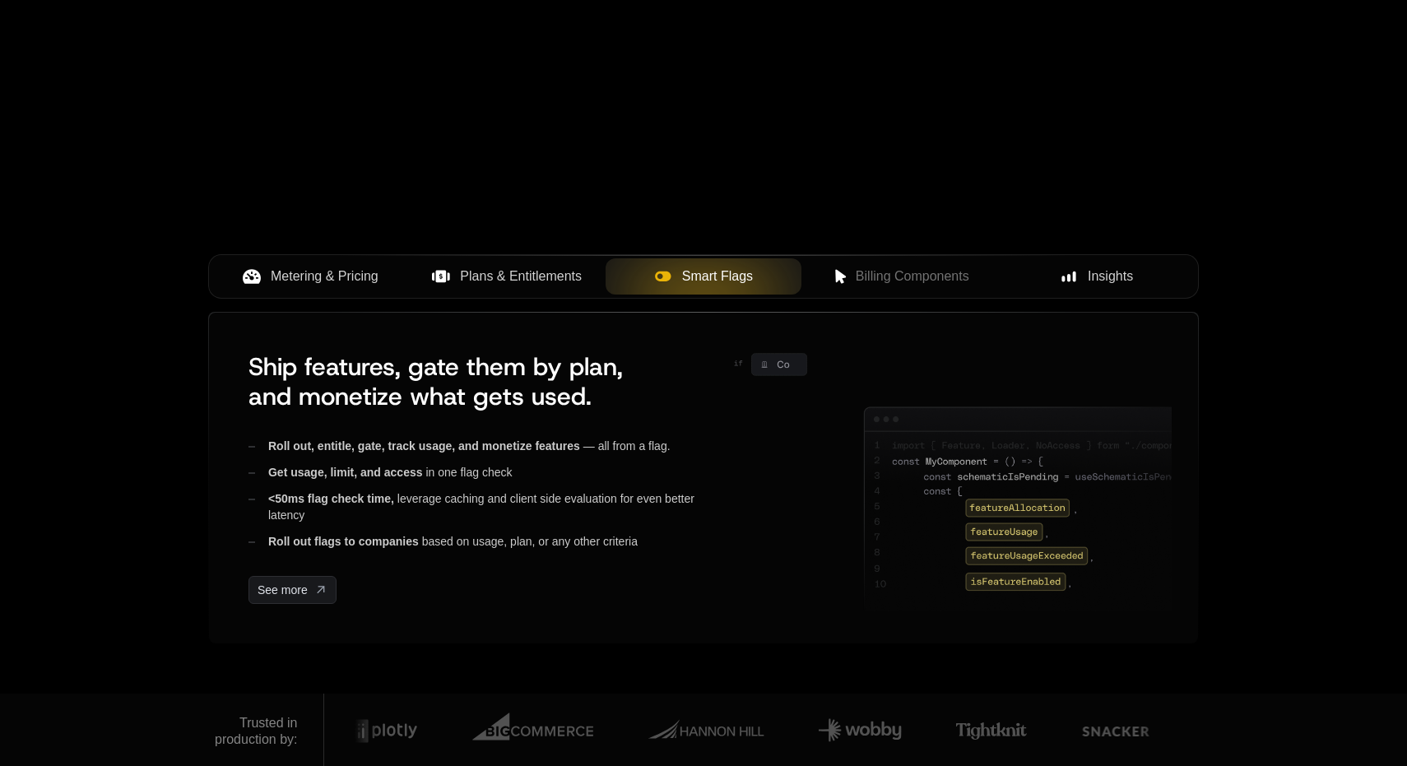
click at [1065, 297] on div "Metering & Pricing Plans & Entitlements Smart Flags Billing Components Insights" at bounding box center [703, 276] width 991 height 44
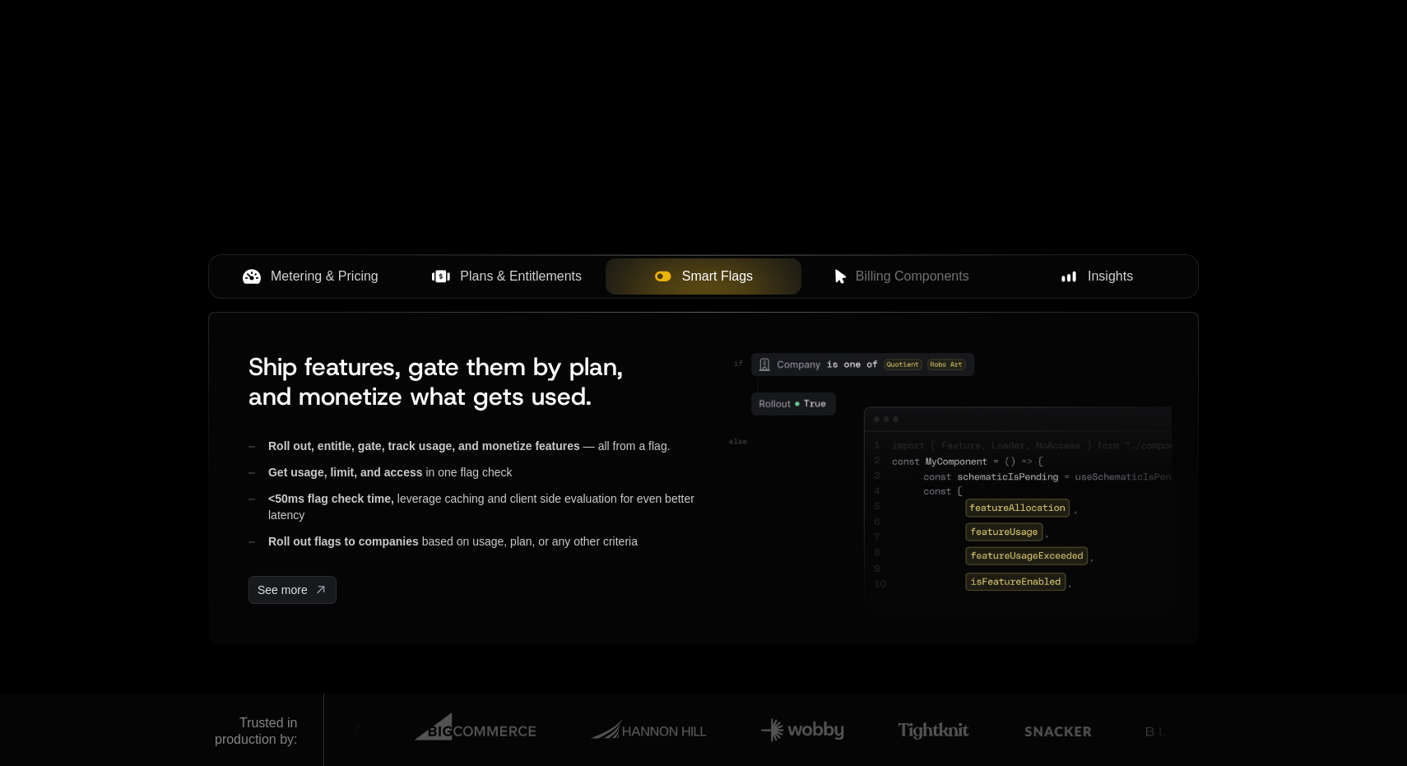
click at [1135, 267] on div "Insights" at bounding box center [1096, 277] width 170 height 20
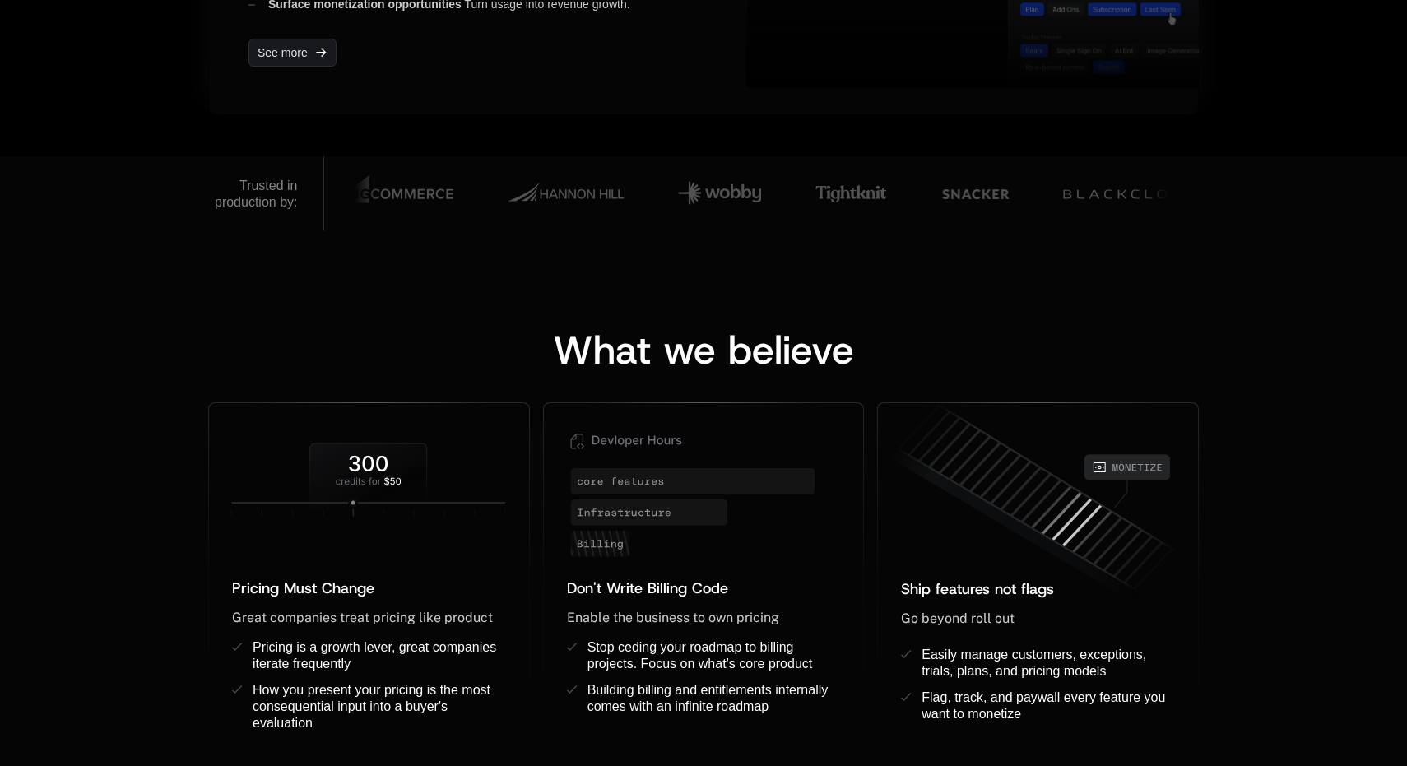
scroll to position [1027, 0]
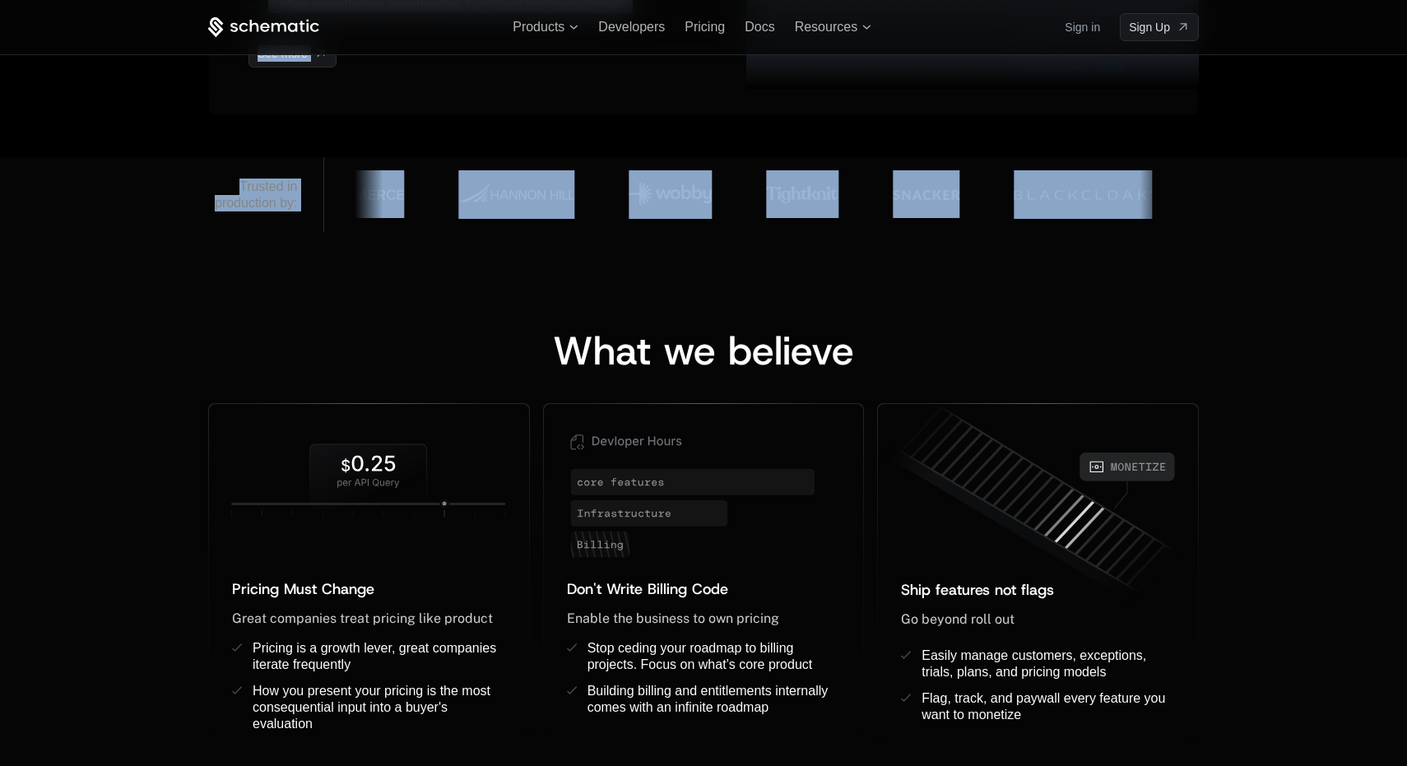
drag, startPoint x: 307, startPoint y: 153, endPoint x: 766, endPoint y: 244, distance: 467.9
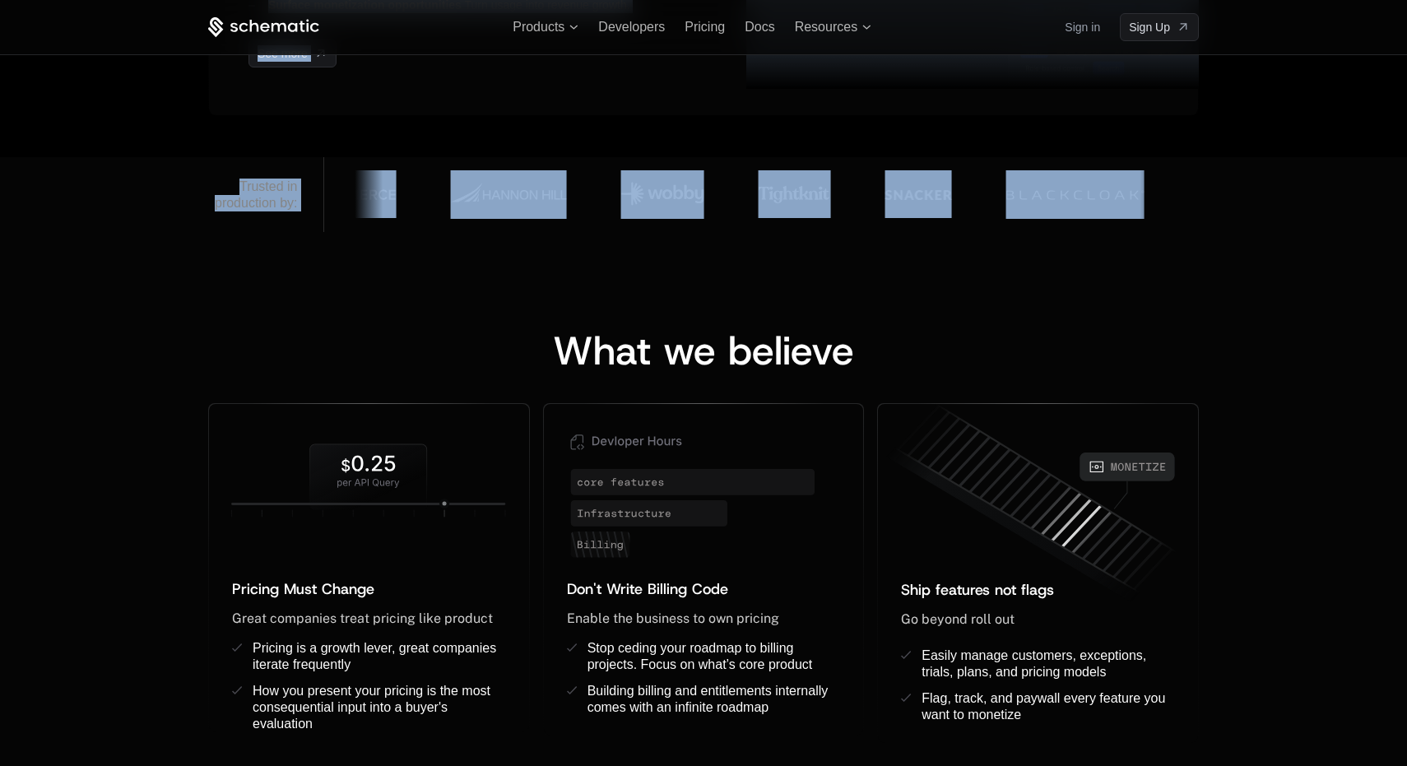
click at [766, 244] on div "What we believe Pricing Must Change ﻿ ﻿ Great companies treat pricing like prod…" at bounding box center [703, 521] width 1407 height 578
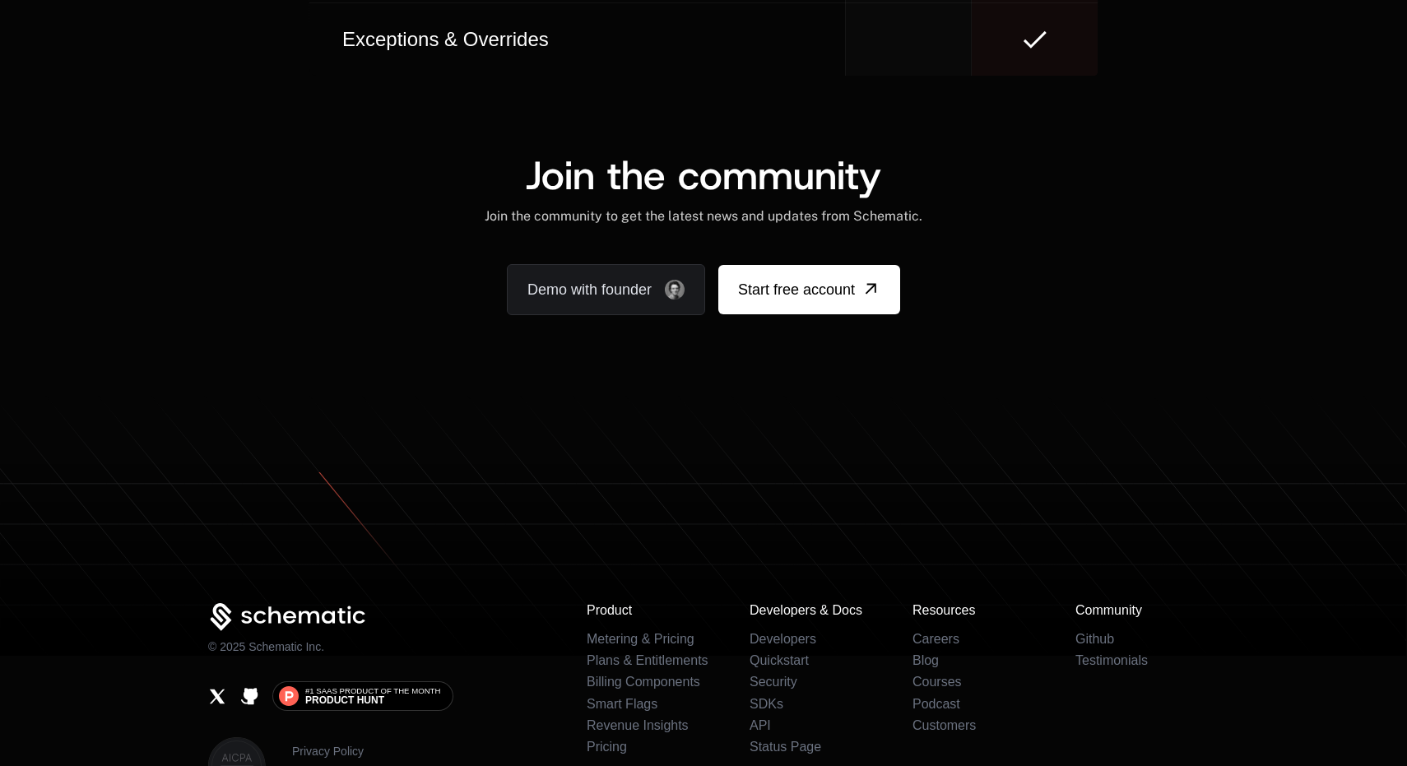
scroll to position [10195, 0]
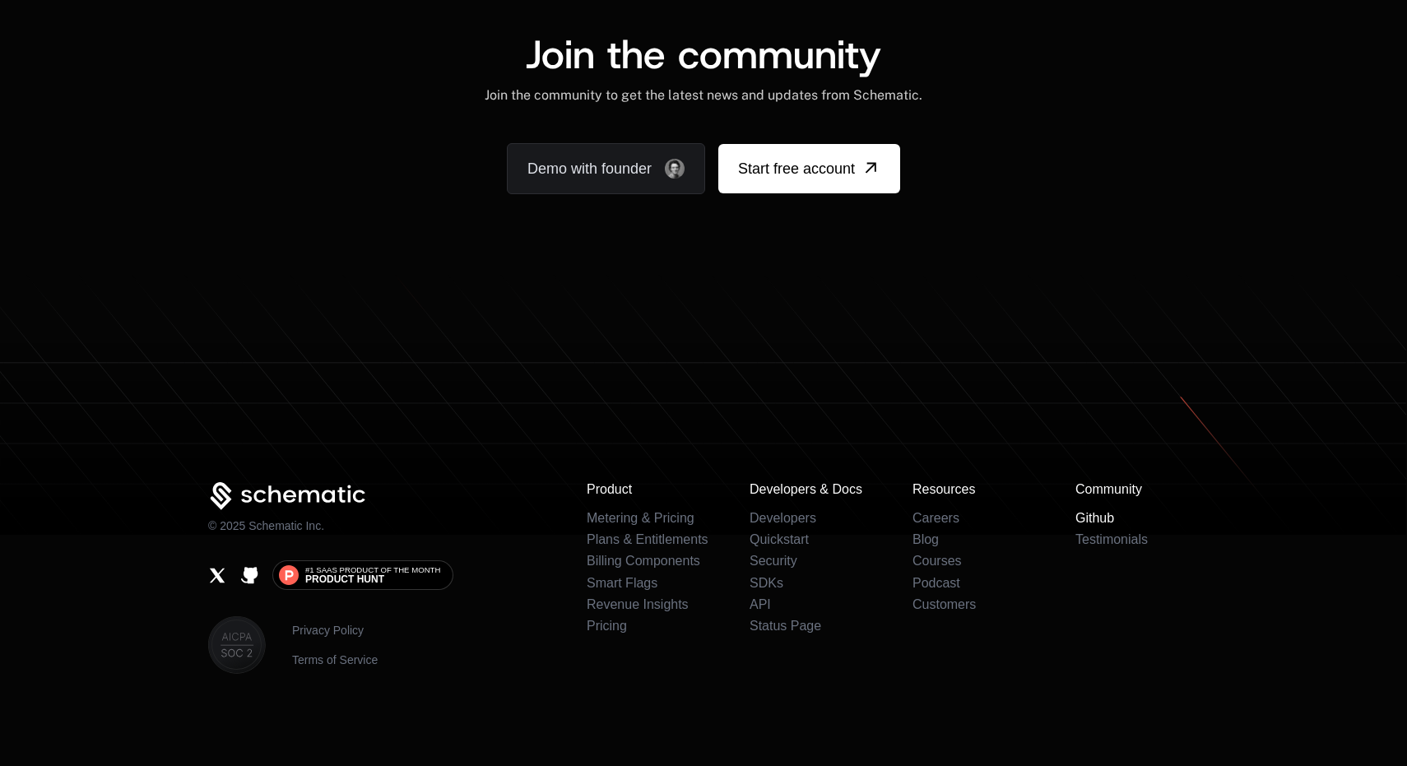
click at [1101, 516] on link "Github" at bounding box center [1094, 518] width 39 height 14
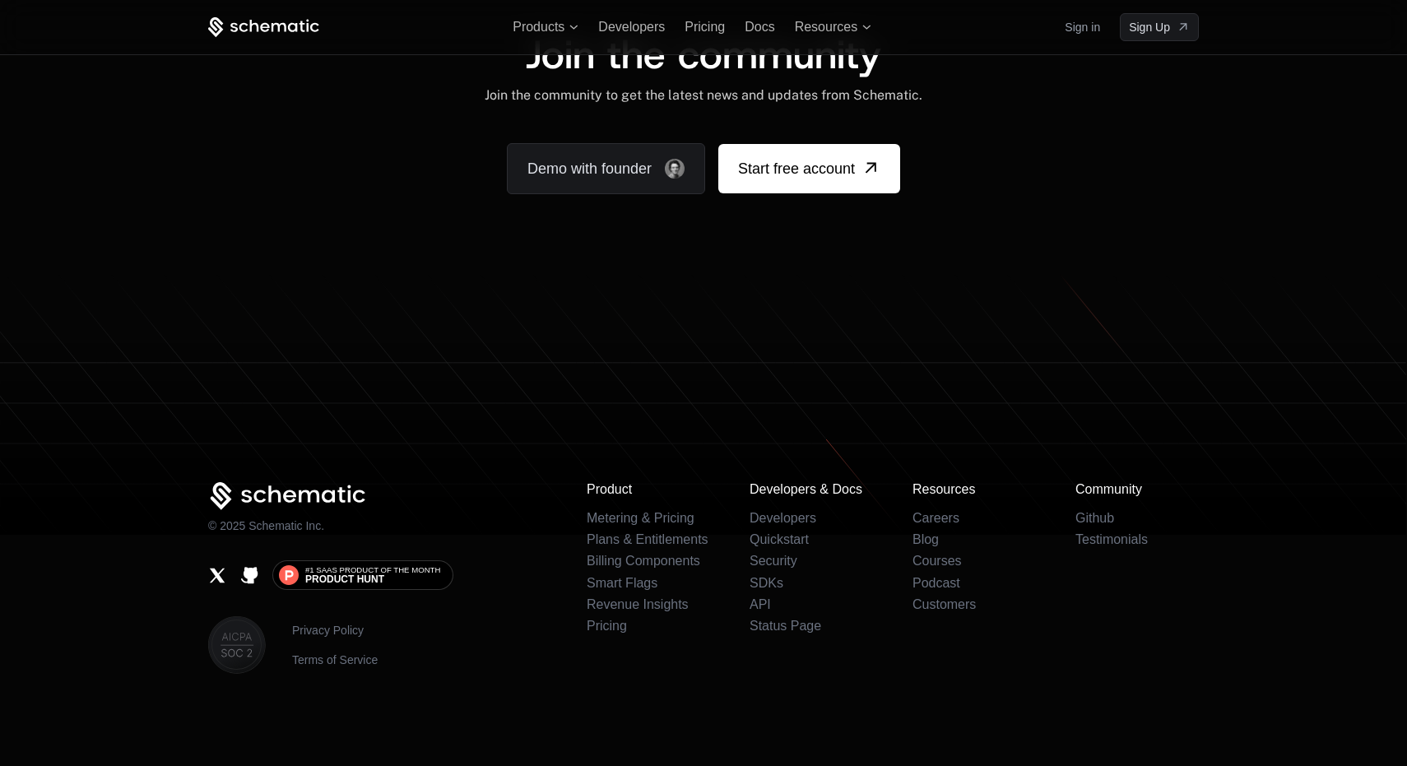
click at [216, 577] on icon "X" at bounding box center [217, 575] width 19 height 19
